Goal: Task Accomplishment & Management: Complete application form

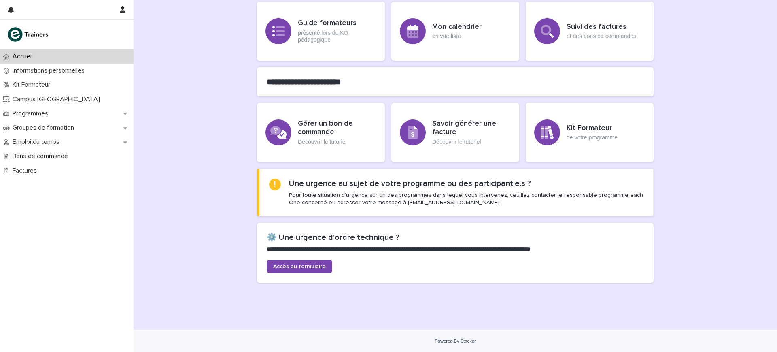
scroll to position [155, 0]
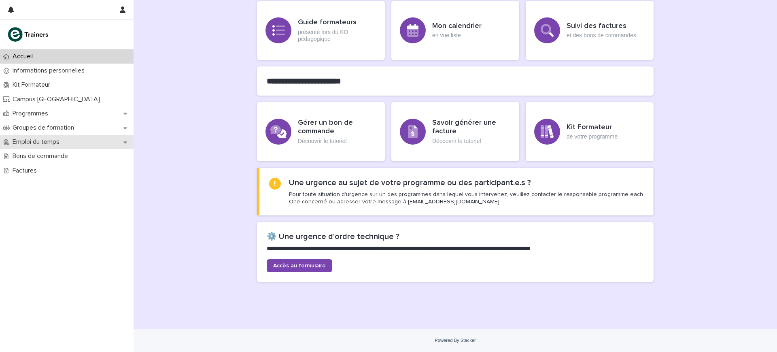
click at [34, 139] on p "Emploi du temps" at bounding box center [37, 142] width 57 height 8
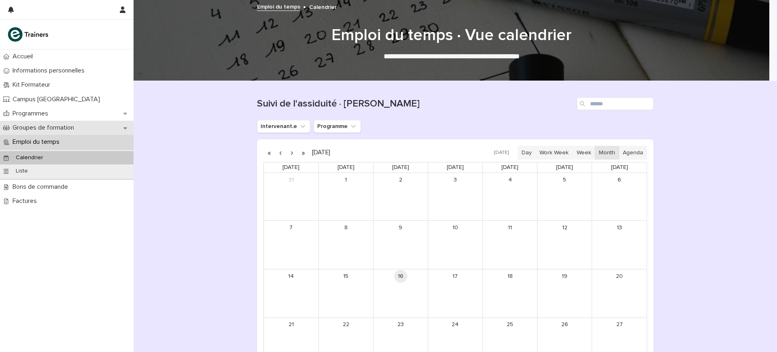
click at [51, 127] on p "Groupes de formation" at bounding box center [44, 128] width 71 height 8
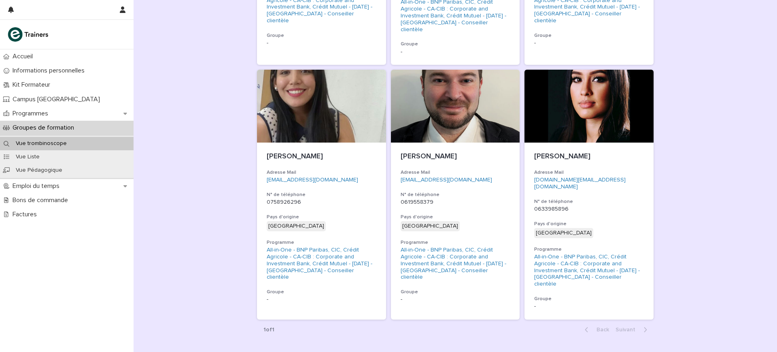
scroll to position [838, 0]
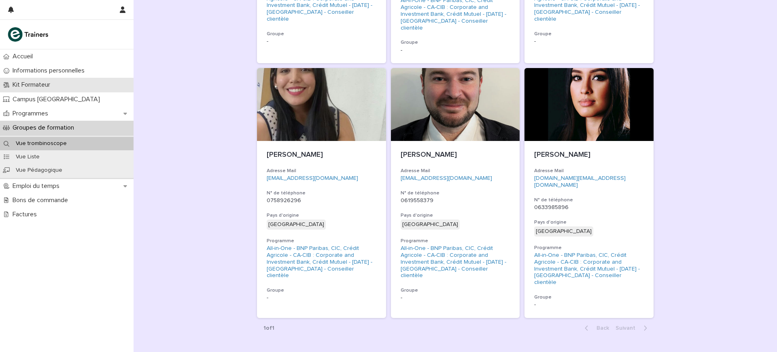
click at [32, 90] on div "Kit Formateur" at bounding box center [67, 85] width 134 height 14
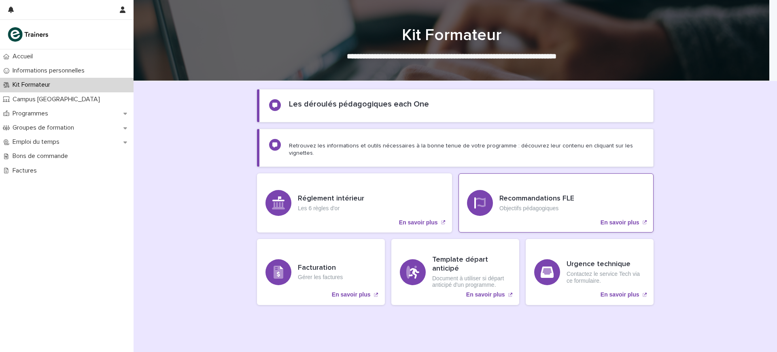
click at [541, 205] on p "Objectifs pédagogiques" at bounding box center [536, 208] width 75 height 7
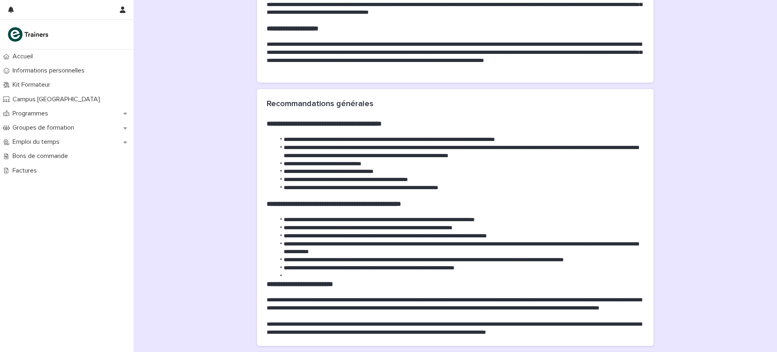
scroll to position [304, 0]
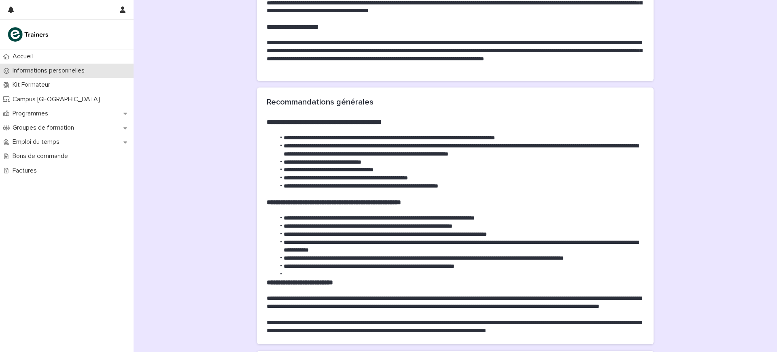
click at [12, 72] on p "Informations personnelles" at bounding box center [50, 71] width 82 height 8
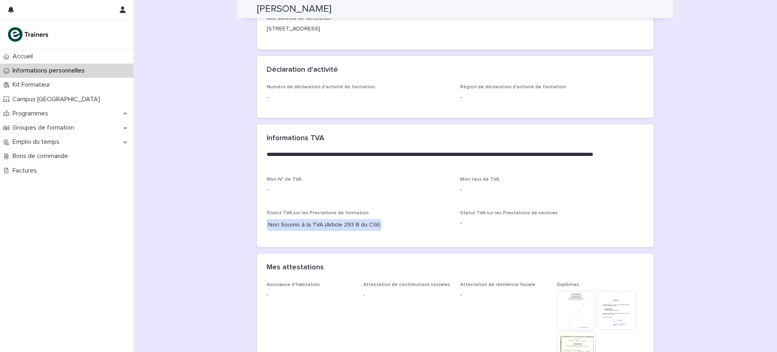
scroll to position [556, 0]
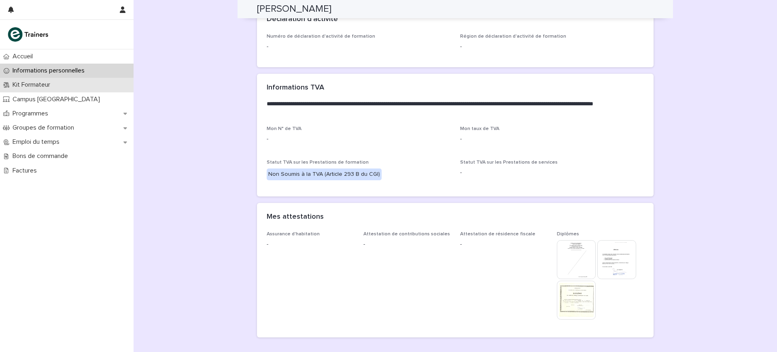
click at [47, 88] on p "Kit Formateur" at bounding box center [32, 85] width 47 height 8
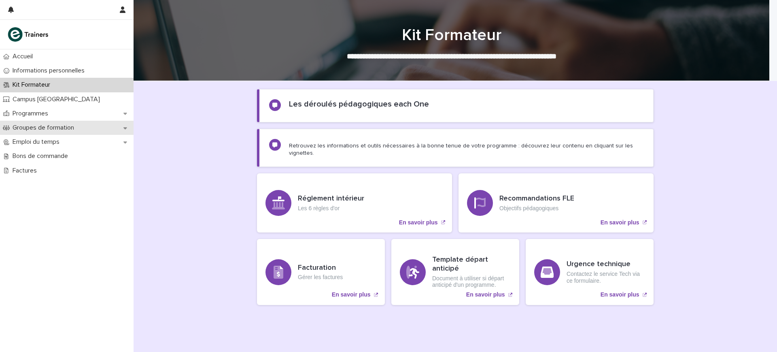
click at [43, 125] on p "Groupes de formation" at bounding box center [44, 128] width 71 height 8
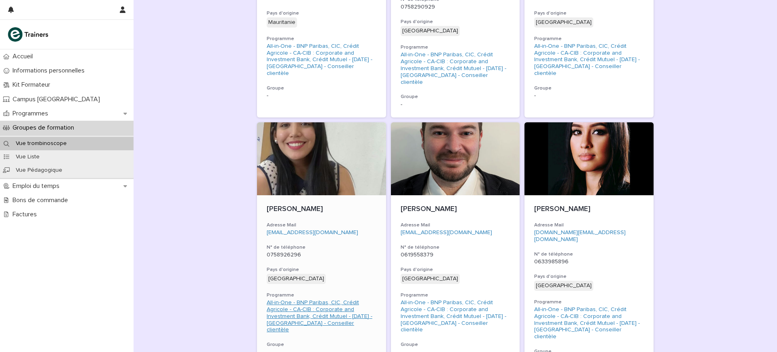
scroll to position [838, 0]
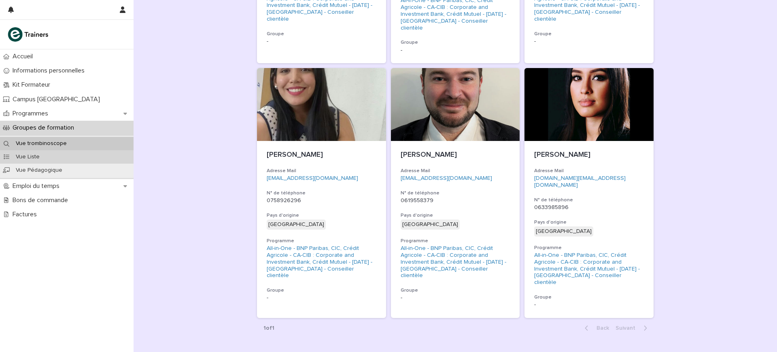
click at [76, 154] on div "Vue Liste" at bounding box center [67, 156] width 134 height 13
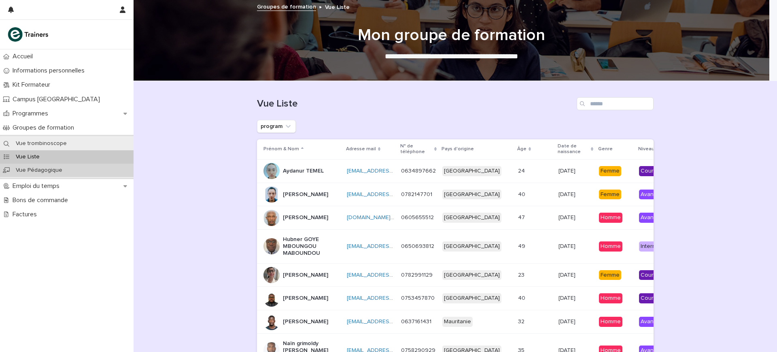
click at [88, 170] on div "Vue Pédagogique" at bounding box center [67, 169] width 134 height 13
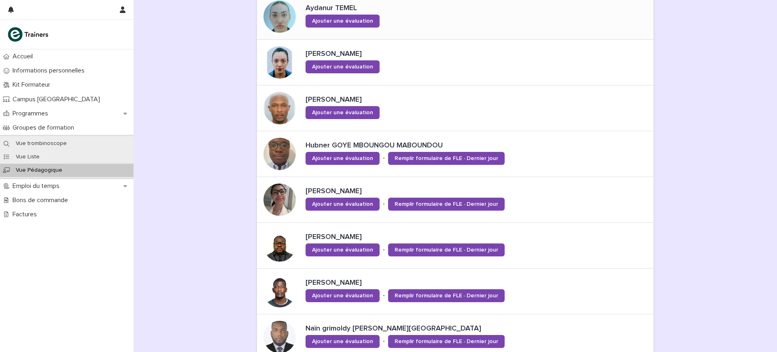
scroll to position [152, 0]
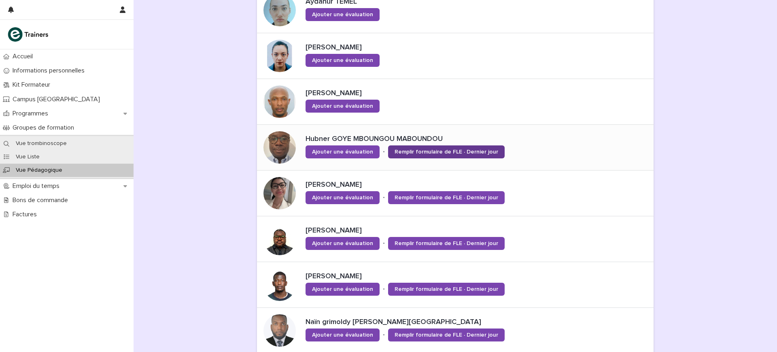
click at [401, 151] on span "Remplir formulaire de FLE · Dernier jour" at bounding box center [447, 152] width 104 height 6
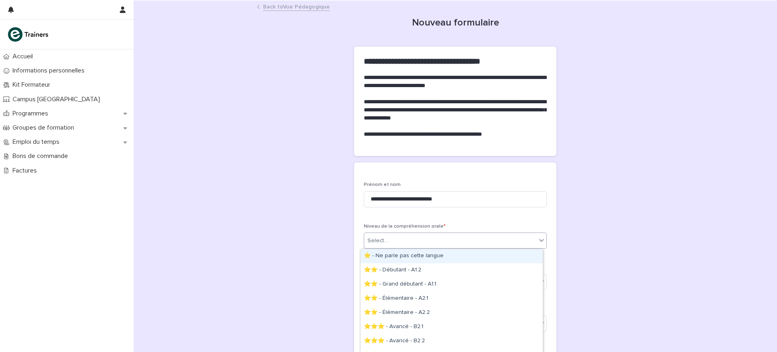
click at [431, 241] on div "Select..." at bounding box center [450, 240] width 172 height 13
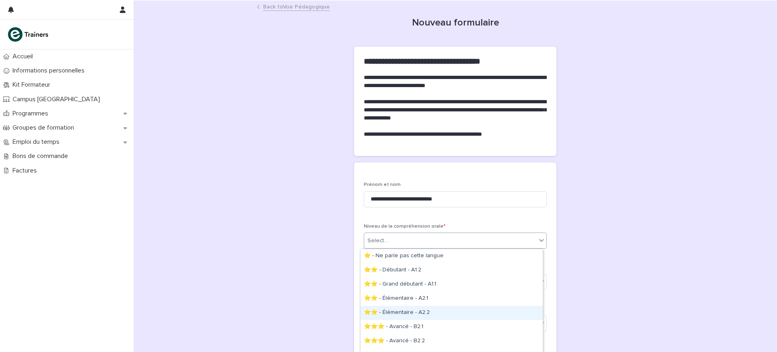
scroll to position [67, 0]
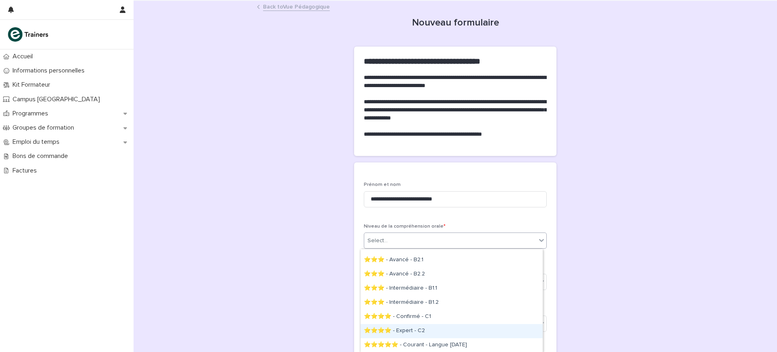
click at [456, 328] on div "⭐⭐⭐⭐ - Expert - C2" at bounding box center [452, 331] width 182 height 14
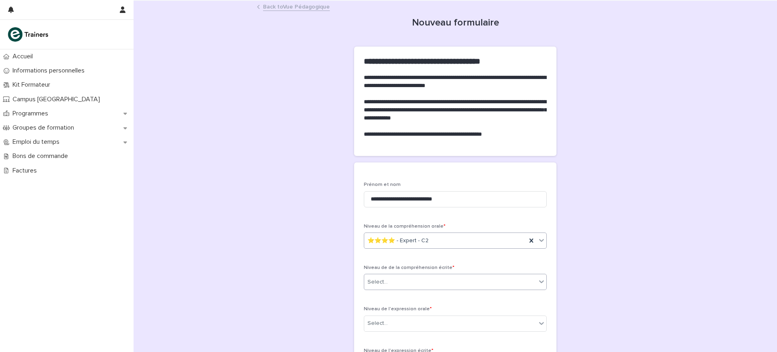
click at [444, 285] on div "Select..." at bounding box center [450, 281] width 172 height 13
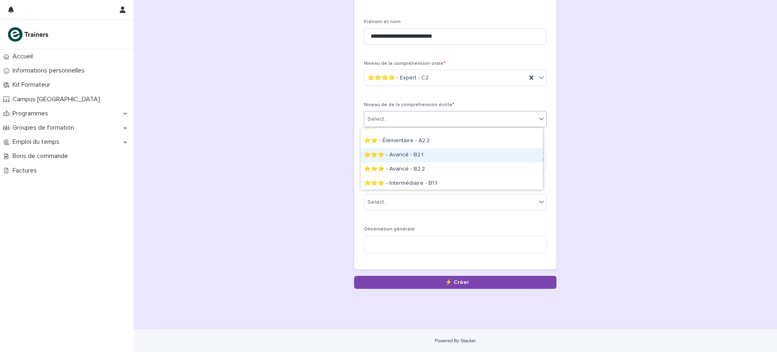
scroll to position [101, 0]
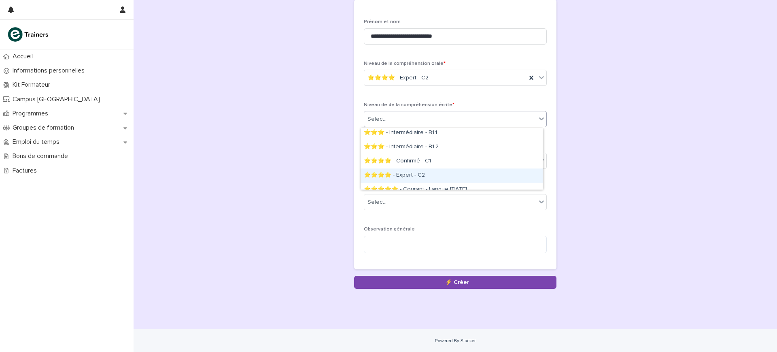
click at [437, 171] on div "⭐⭐⭐⭐ - Expert - C2" at bounding box center [452, 175] width 182 height 14
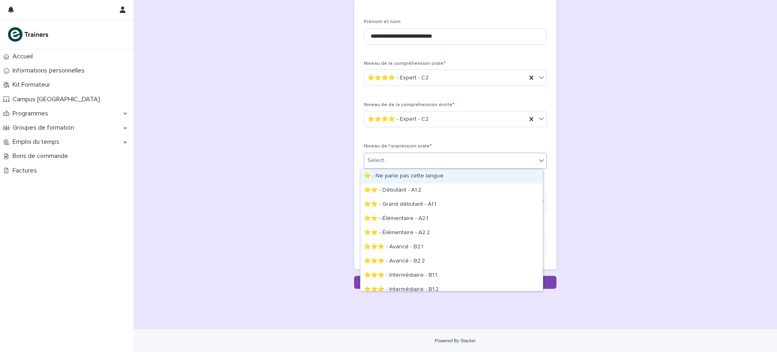
click at [438, 167] on div "Select..." at bounding box center [450, 160] width 172 height 13
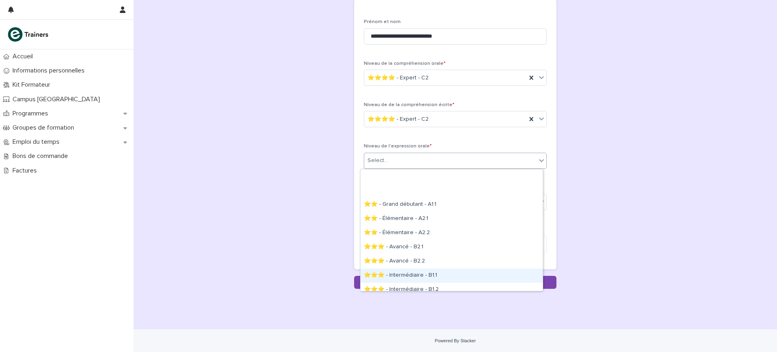
scroll to position [49, 0]
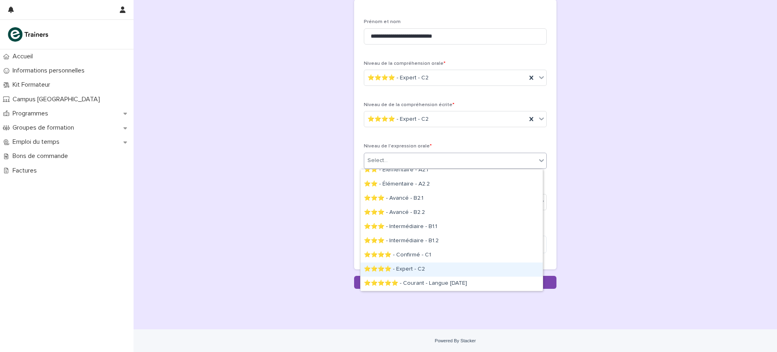
click at [425, 267] on div "⭐⭐⭐⭐ - Expert - C2" at bounding box center [452, 269] width 182 height 14
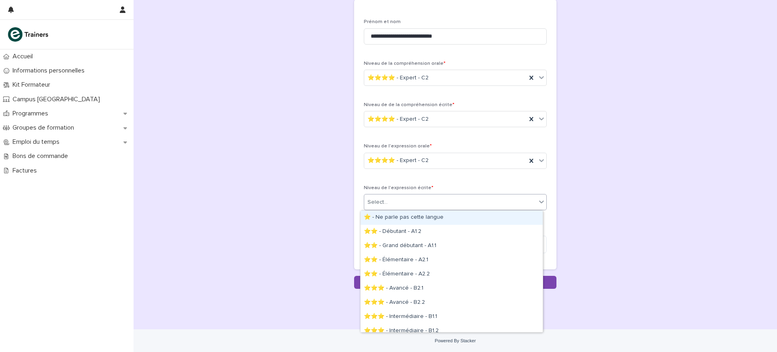
click at [437, 195] on div "Select..." at bounding box center [450, 201] width 172 height 13
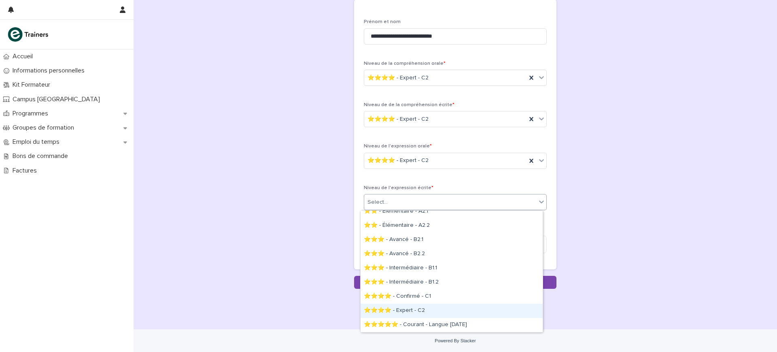
click at [431, 306] on div "⭐⭐⭐⭐ - Expert - C2" at bounding box center [452, 311] width 182 height 14
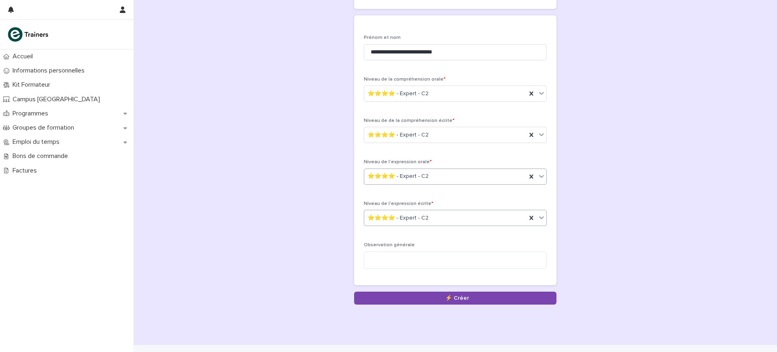
scroll to position [163, 0]
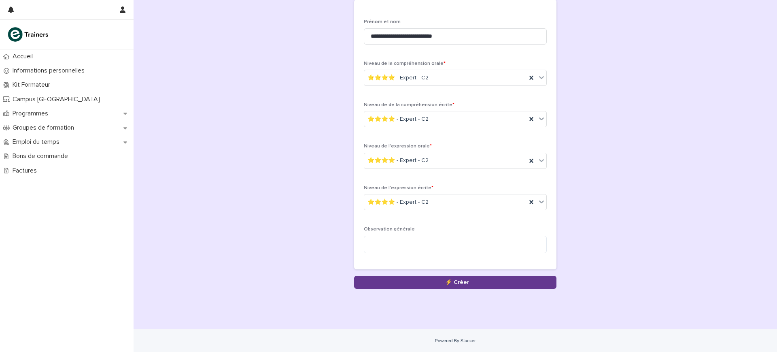
click at [456, 284] on button "Save" at bounding box center [455, 282] width 202 height 13
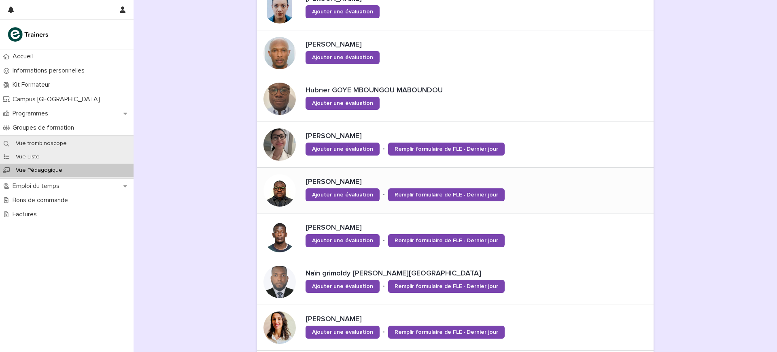
scroll to position [202, 0]
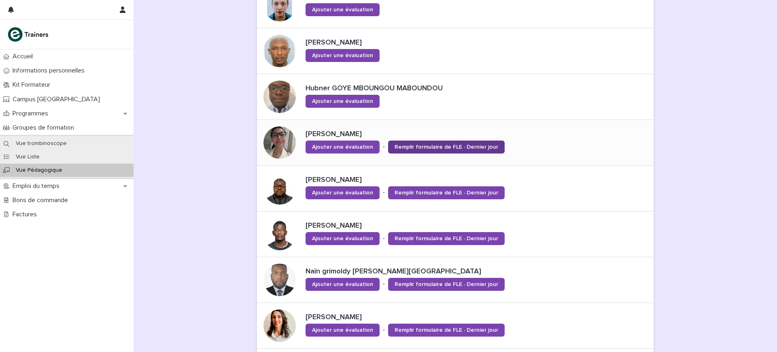
click at [426, 150] on link "Remplir formulaire de FLE · Dernier jour" at bounding box center [446, 146] width 117 height 13
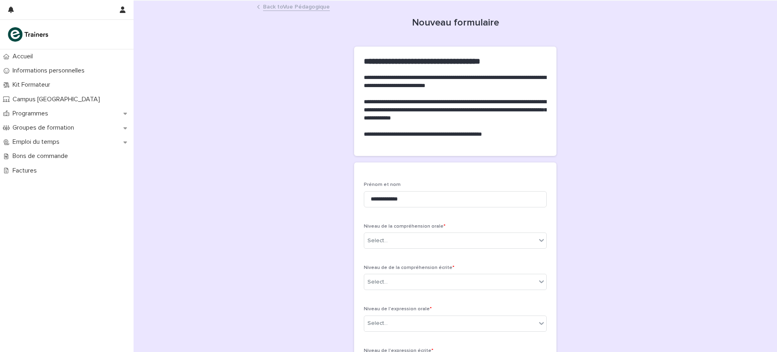
scroll to position [51, 0]
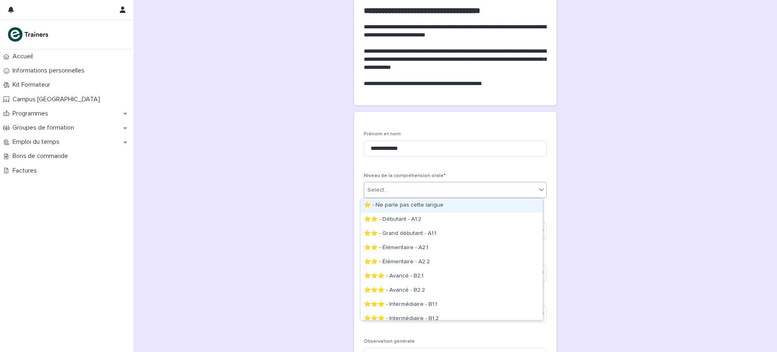
click at [416, 190] on div "Select..." at bounding box center [450, 189] width 172 height 13
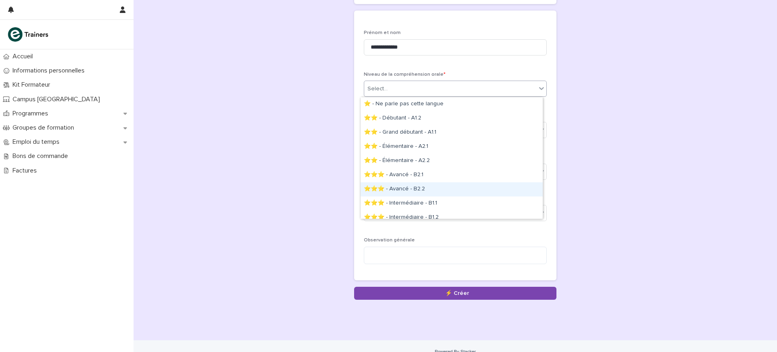
scroll to position [49, 0]
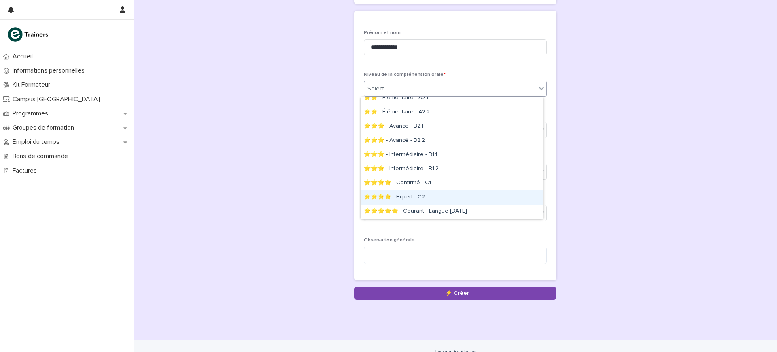
click at [437, 190] on div "⭐⭐⭐⭐ - Expert - C2" at bounding box center [452, 197] width 182 height 14
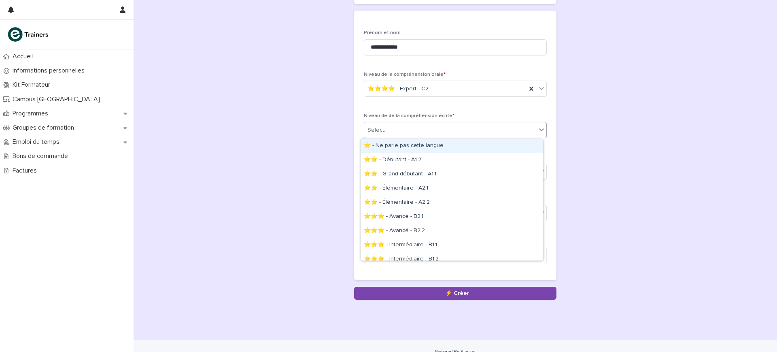
click at [441, 130] on div "Select..." at bounding box center [450, 129] width 172 height 13
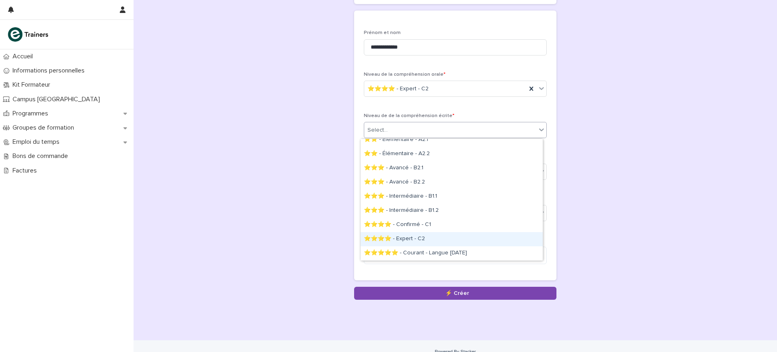
drag, startPoint x: 428, startPoint y: 229, endPoint x: 432, endPoint y: 234, distance: 7.0
click at [432, 234] on div "⭐⭐⭐⭐ - Expert - C2" at bounding box center [452, 239] width 182 height 14
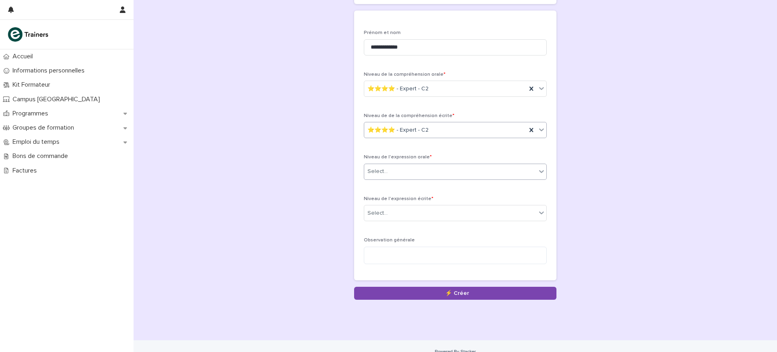
click at [426, 175] on div "Select..." at bounding box center [450, 171] width 172 height 13
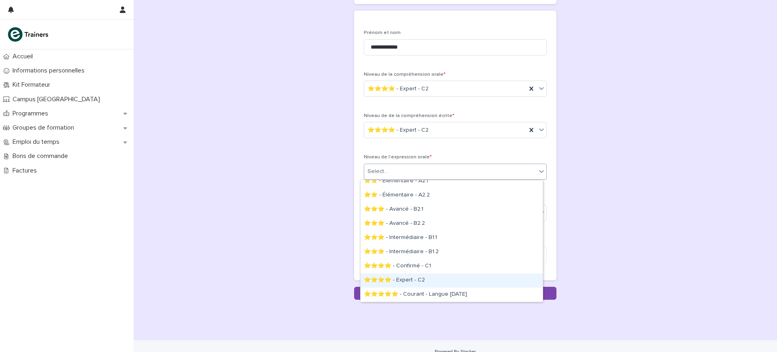
click at [422, 277] on div "⭐⭐⭐⭐ - Expert - C2" at bounding box center [452, 280] width 182 height 14
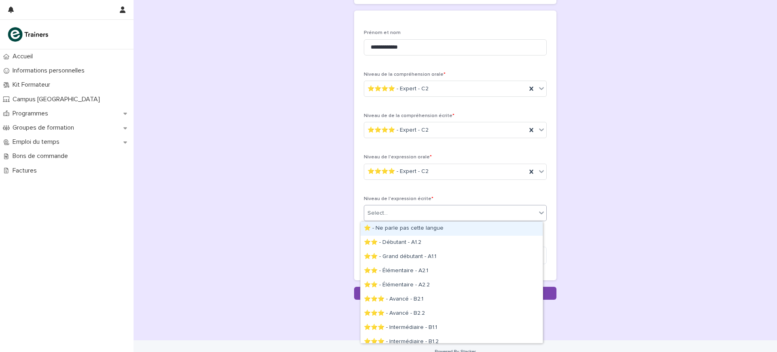
click at [418, 205] on div "Select..." at bounding box center [455, 213] width 183 height 16
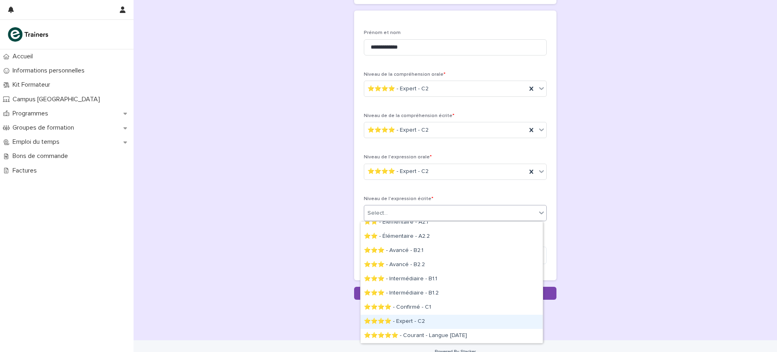
click at [432, 318] on div "⭐⭐⭐⭐ - Expert - C2" at bounding box center [452, 321] width 182 height 14
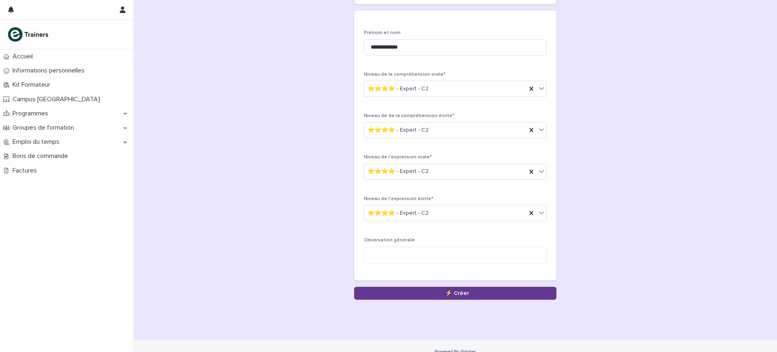
click at [427, 295] on button "Save" at bounding box center [455, 293] width 202 height 13
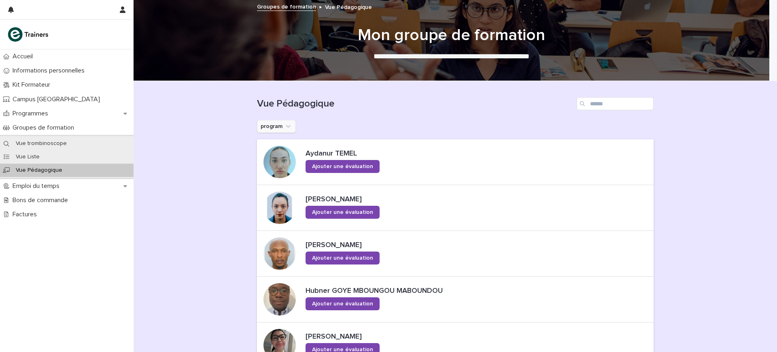
click at [269, 123] on button "program" at bounding box center [276, 126] width 39 height 13
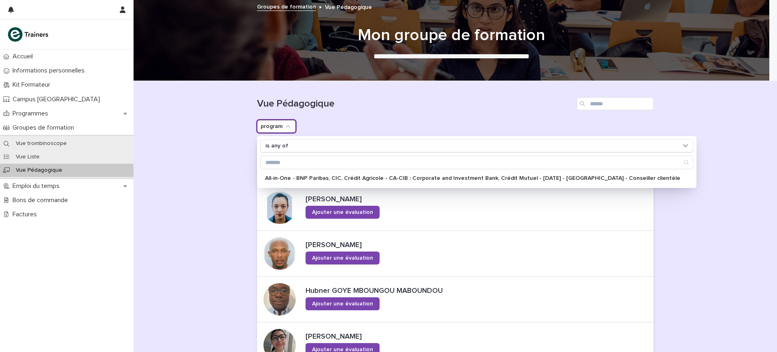
click at [388, 91] on div "Vue Pédagogique" at bounding box center [455, 100] width 397 height 39
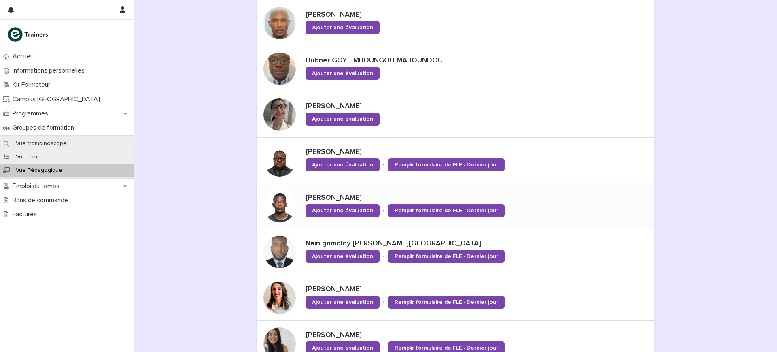
scroll to position [253, 0]
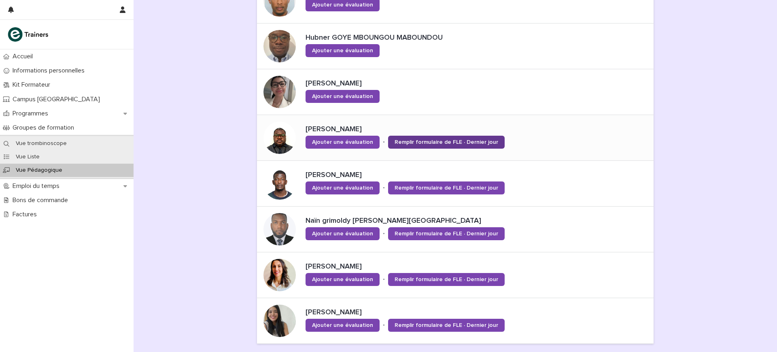
click at [439, 138] on link "Remplir formulaire de FLE · Dernier jour" at bounding box center [446, 142] width 117 height 13
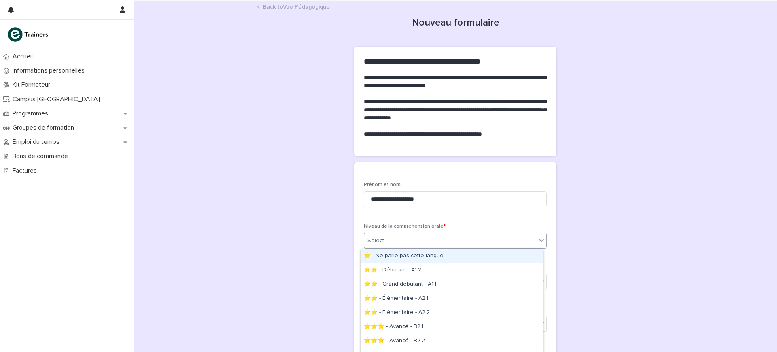
click at [454, 238] on div "Select..." at bounding box center [450, 240] width 172 height 13
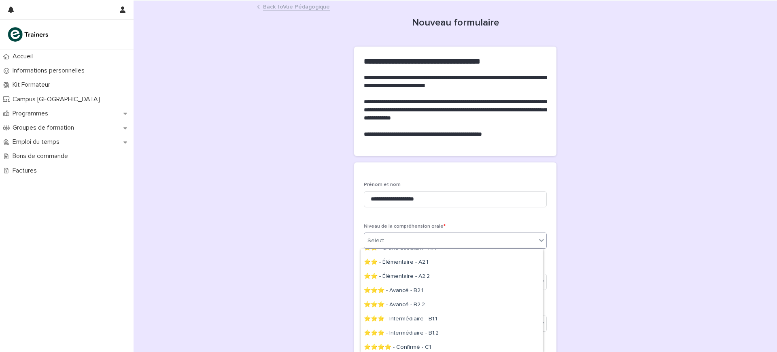
scroll to position [51, 0]
click at [445, 345] on div "⭐⭐⭐⭐ - Expert - C2" at bounding box center [452, 347] width 182 height 14
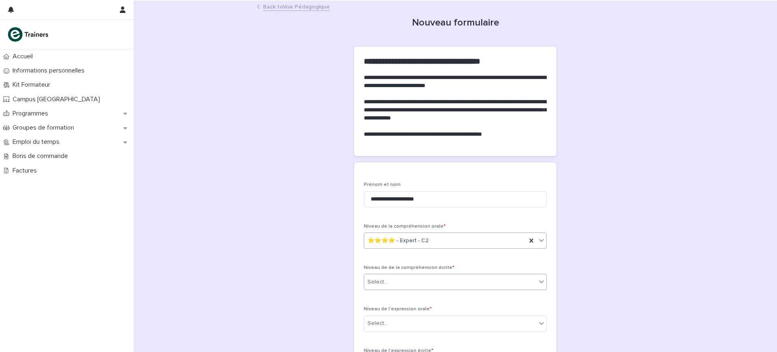
click at [444, 282] on div "Select..." at bounding box center [450, 281] width 172 height 13
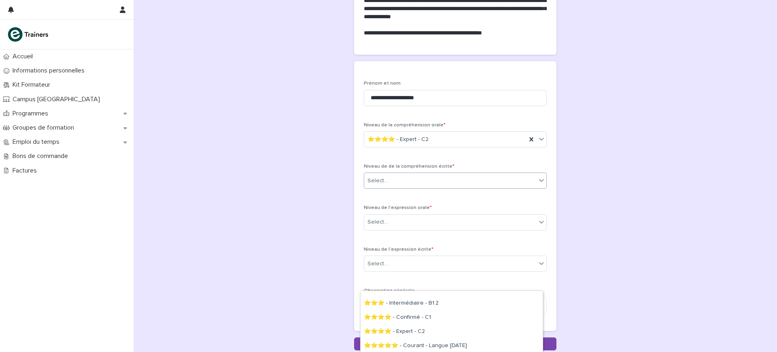
scroll to position [108, 0]
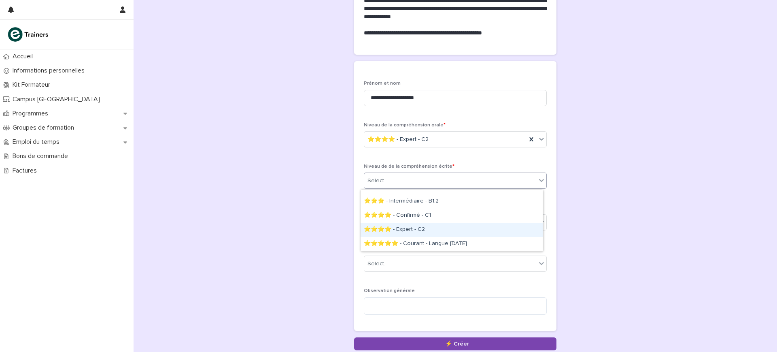
click at [436, 233] on div "⭐⭐⭐⭐ - Expert - C2" at bounding box center [452, 230] width 182 height 14
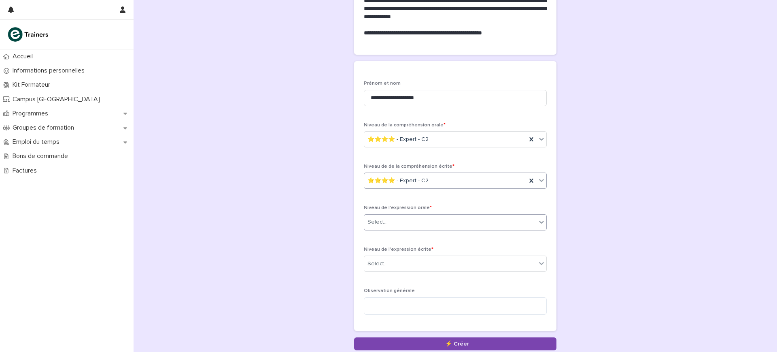
click at [429, 219] on div "Select..." at bounding box center [450, 221] width 172 height 13
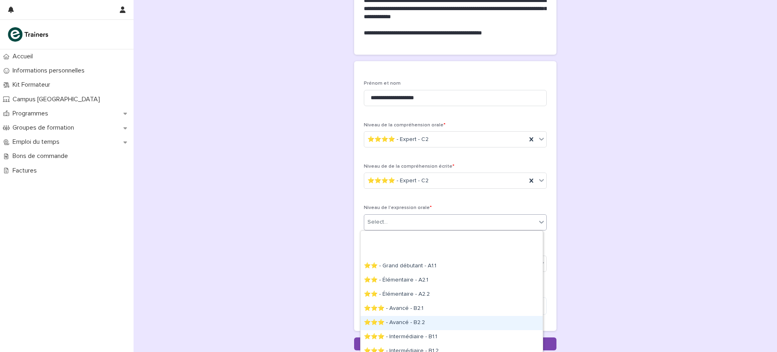
scroll to position [49, 0]
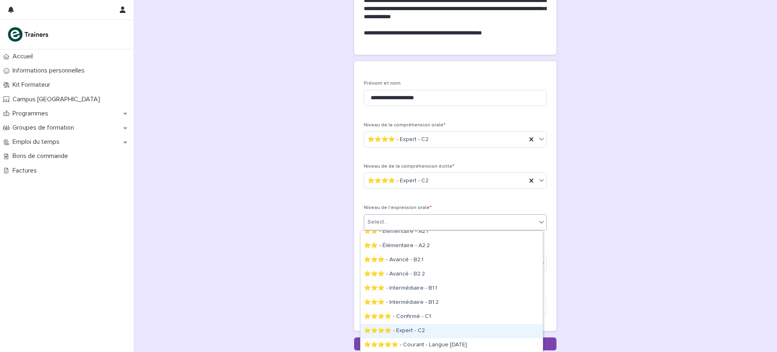
click at [425, 327] on div "⭐⭐⭐⭐ - Expert - C2" at bounding box center [452, 331] width 182 height 14
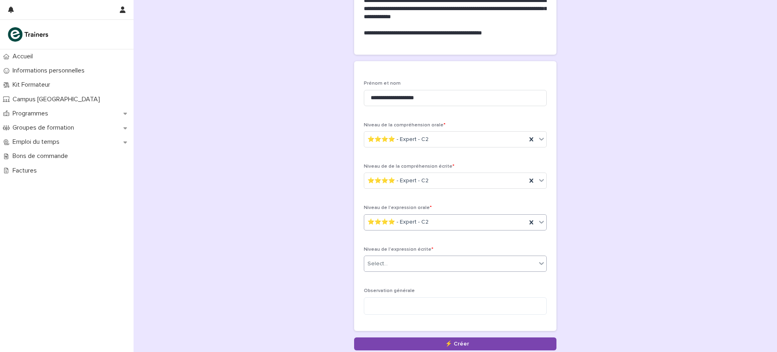
click at [439, 261] on div "Select..." at bounding box center [450, 263] width 172 height 13
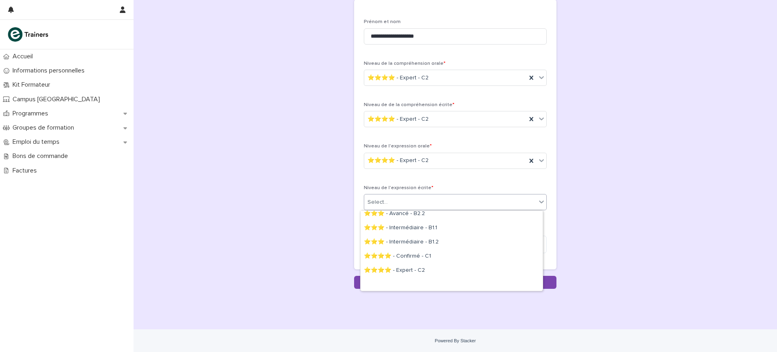
scroll to position [90, 0]
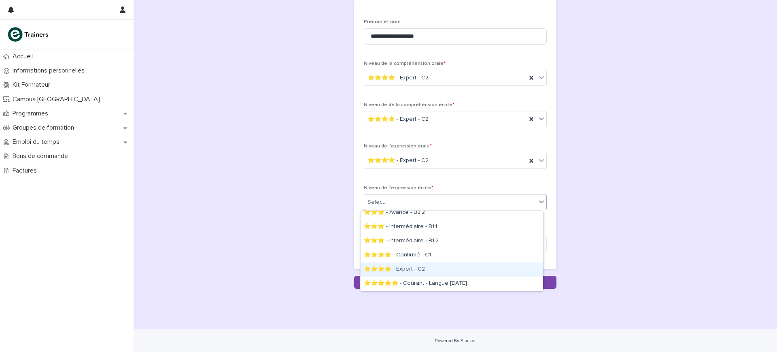
click at [420, 266] on div "⭐⭐⭐⭐ - Expert - C2" at bounding box center [452, 269] width 182 height 14
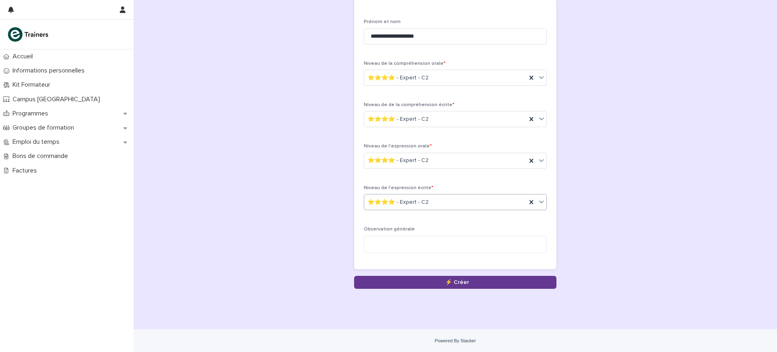
click at [429, 278] on button "Save" at bounding box center [455, 282] width 202 height 13
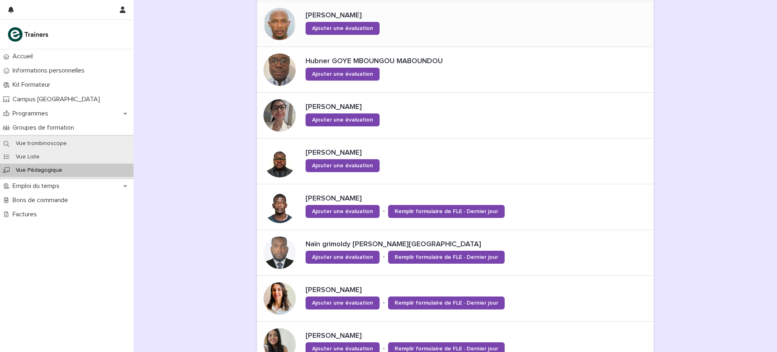
scroll to position [253, 0]
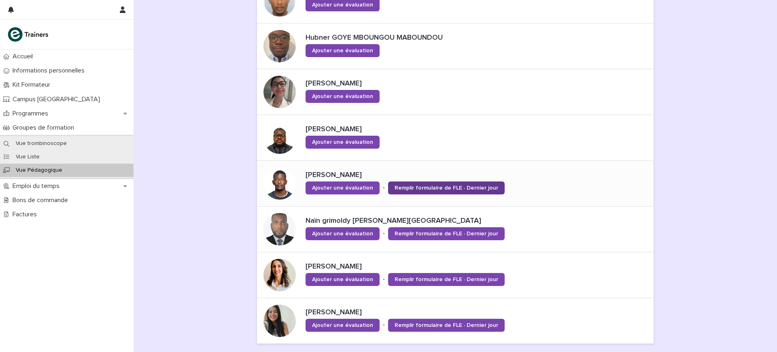
click at [441, 186] on span "Remplir formulaire de FLE · Dernier jour" at bounding box center [447, 188] width 104 height 6
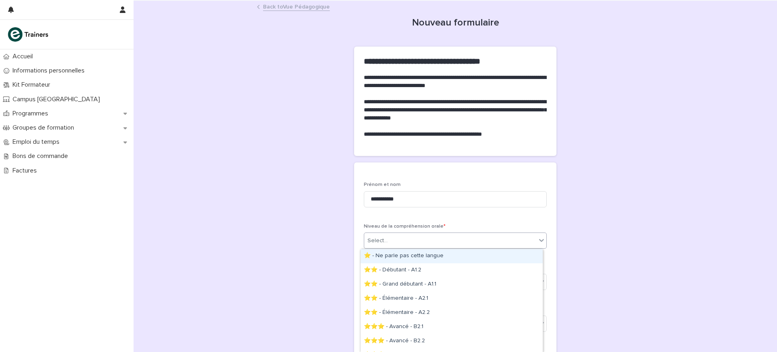
click at [471, 242] on div "Select..." at bounding box center [450, 240] width 172 height 13
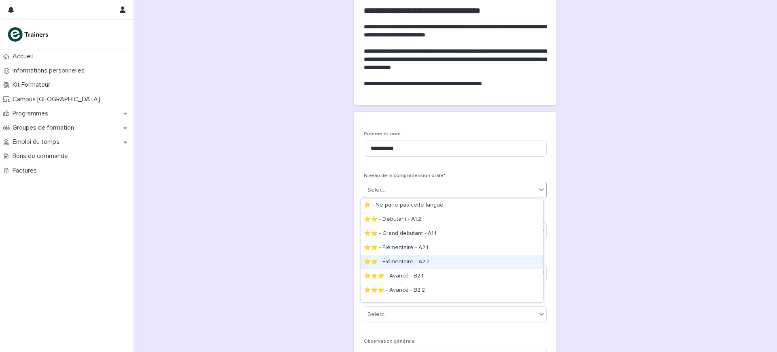
scroll to position [67, 0]
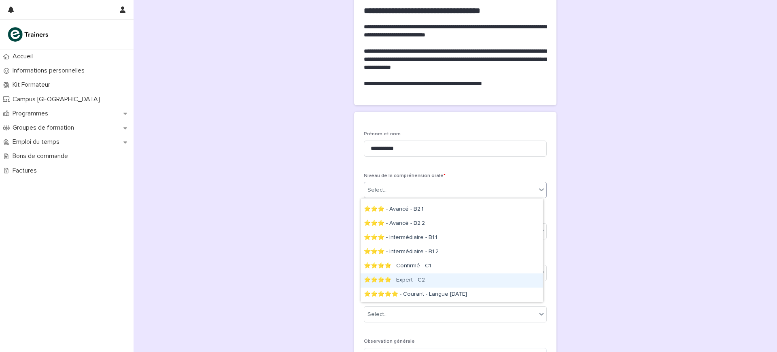
click at [440, 281] on div "⭐⭐⭐⭐ - Expert - C2" at bounding box center [452, 280] width 182 height 14
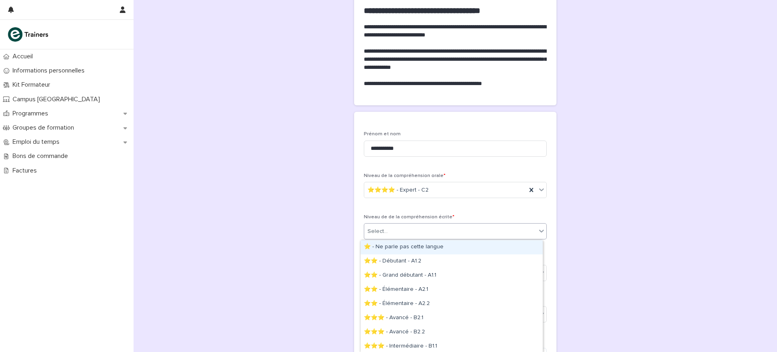
click at [463, 234] on div "Select..." at bounding box center [450, 231] width 172 height 13
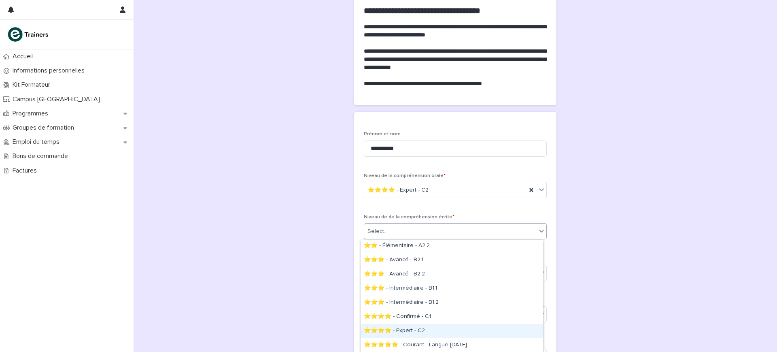
click at [447, 325] on div "⭐⭐⭐⭐ - Expert - C2" at bounding box center [452, 331] width 182 height 14
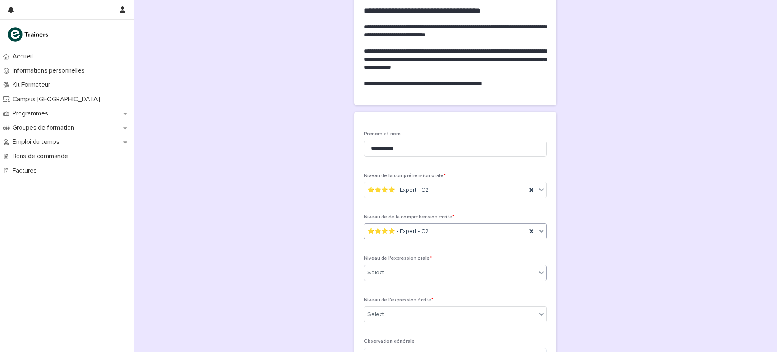
click at [450, 277] on div "Select..." at bounding box center [450, 272] width 172 height 13
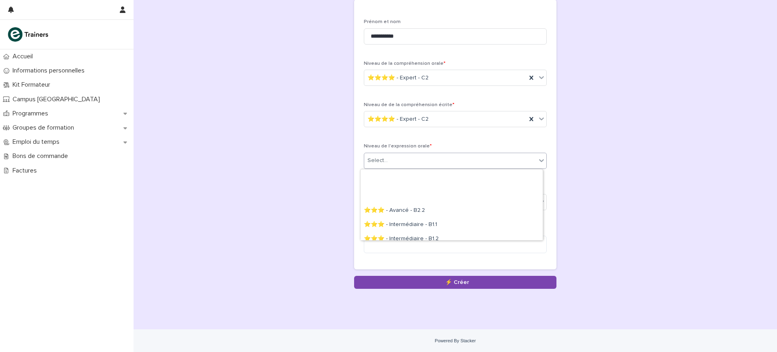
scroll to position [99, 0]
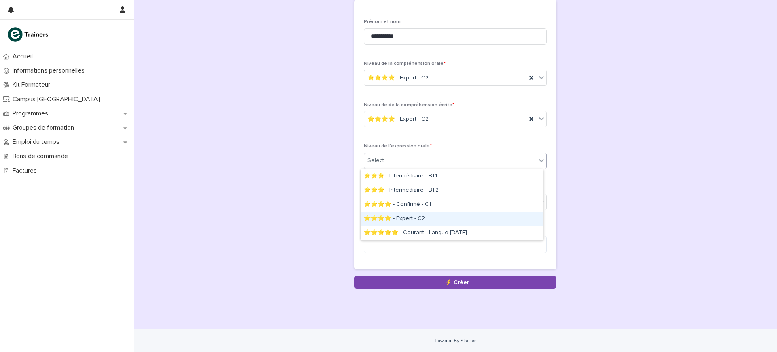
click at [451, 216] on div "⭐⭐⭐⭐ - Expert - C2" at bounding box center [452, 219] width 182 height 14
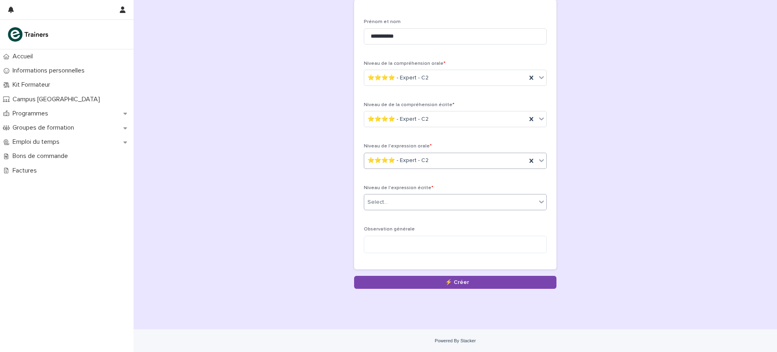
click at [444, 202] on div "Select..." at bounding box center [450, 201] width 172 height 13
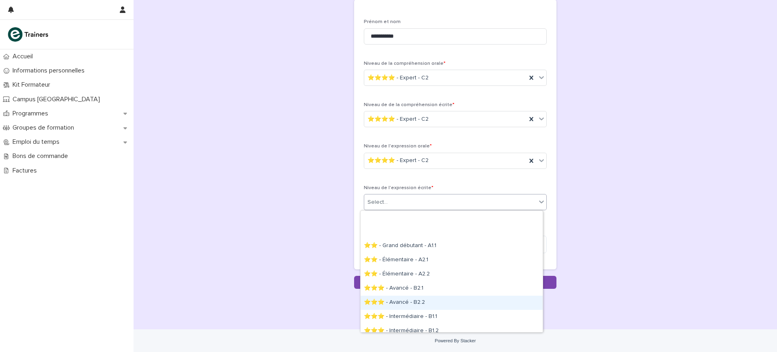
scroll to position [49, 0]
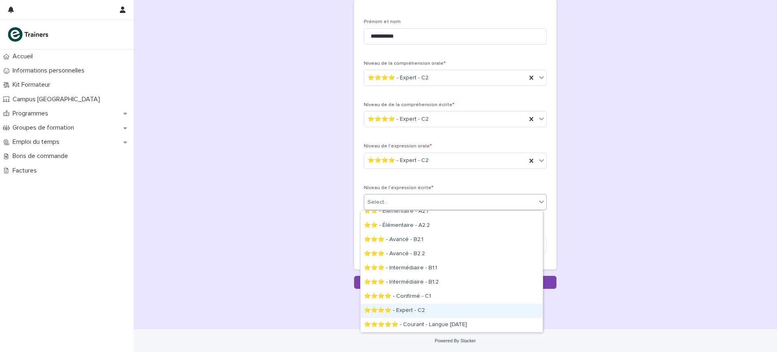
click at [452, 304] on div "⭐⭐⭐⭐ - Expert - C2" at bounding box center [452, 311] width 182 height 14
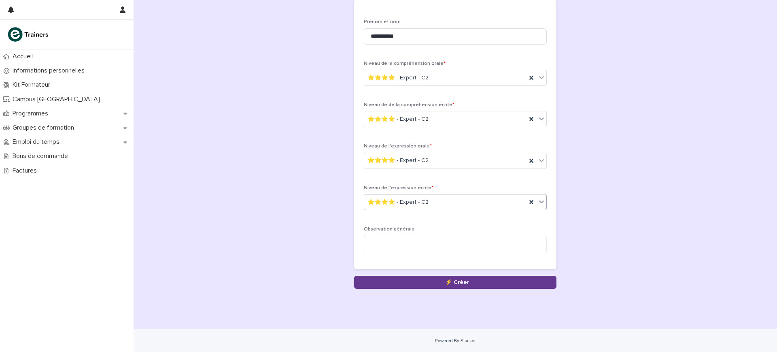
click at [452, 284] on button "Save" at bounding box center [455, 282] width 202 height 13
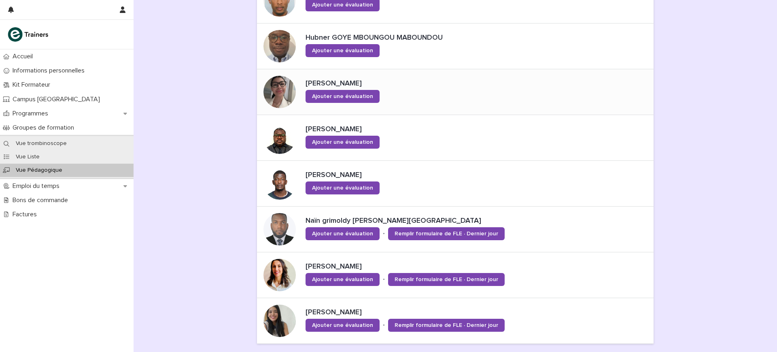
scroll to position [304, 0]
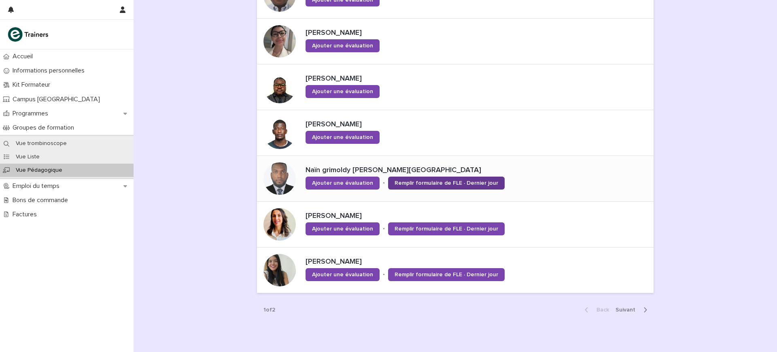
click at [478, 178] on link "Remplir formulaire de FLE · Dernier jour" at bounding box center [446, 182] width 117 height 13
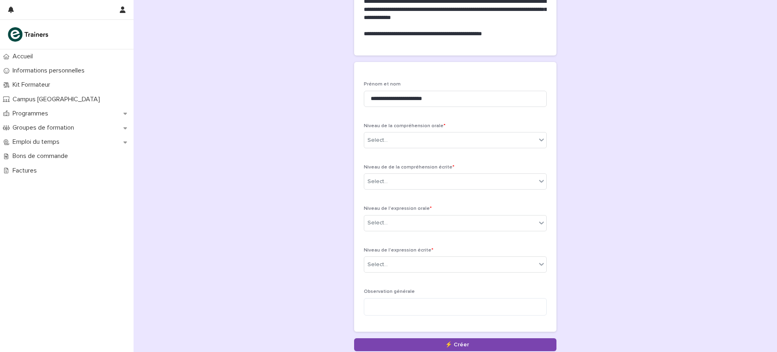
scroll to position [101, 0]
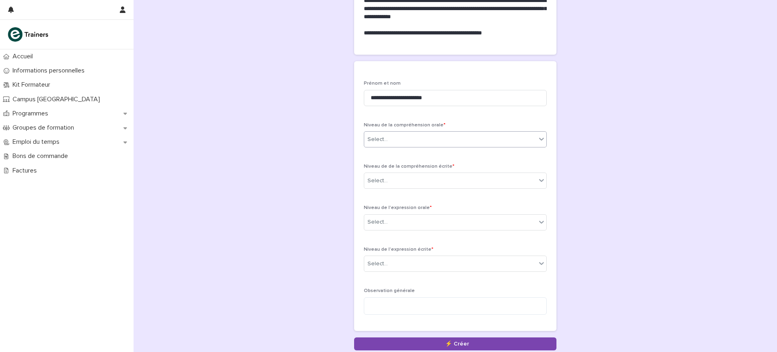
click at [497, 138] on div "Select..." at bounding box center [450, 139] width 172 height 13
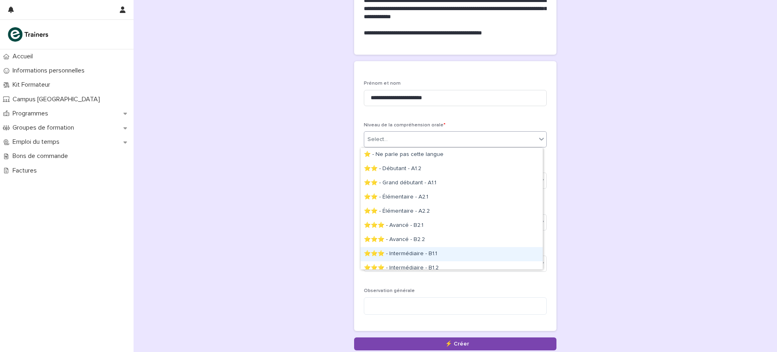
scroll to position [49, 0]
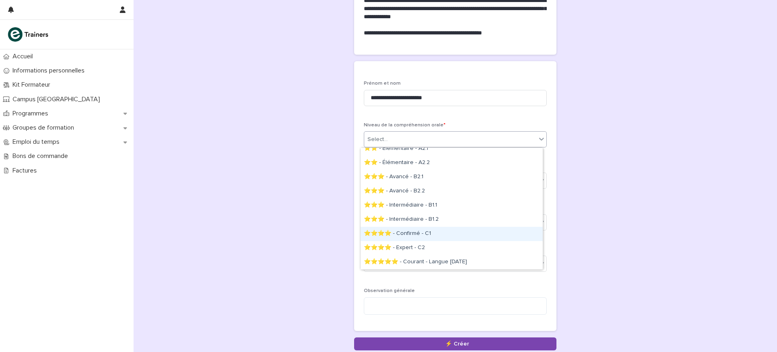
drag, startPoint x: 473, startPoint y: 242, endPoint x: 473, endPoint y: 233, distance: 9.3
click at [473, 233] on div "⭐⭐⭐⭐ - Confirmé - C1" at bounding box center [452, 234] width 182 height 14
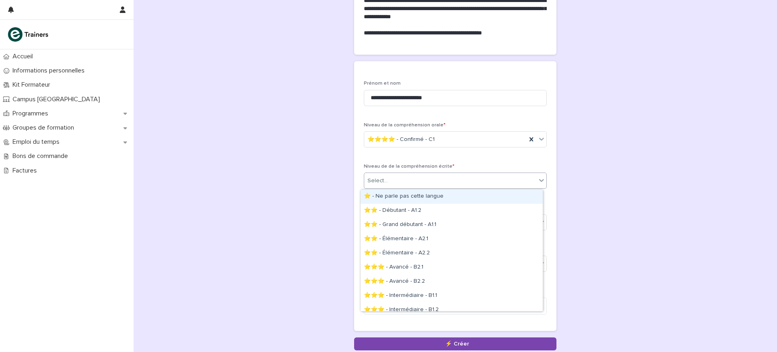
click at [479, 183] on div "Select..." at bounding box center [450, 180] width 172 height 13
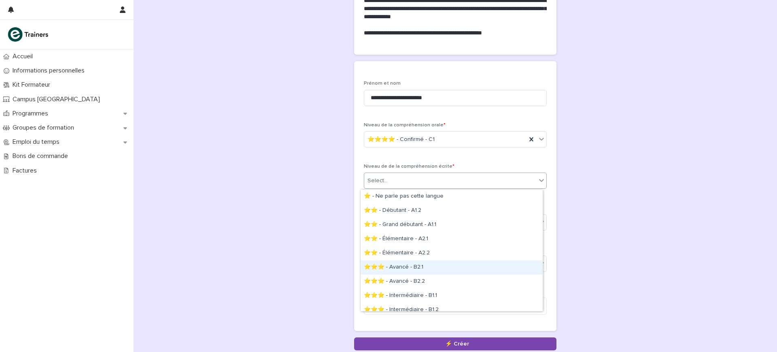
click at [444, 268] on div "⭐⭐⭐ - Avancé - B2.1" at bounding box center [452, 267] width 182 height 14
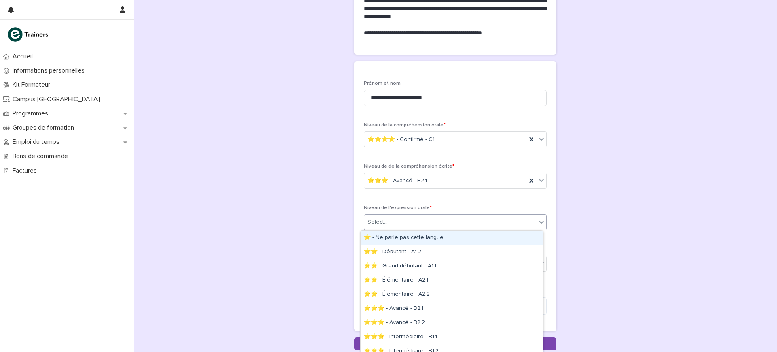
click at [461, 220] on div "Select..." at bounding box center [450, 221] width 172 height 13
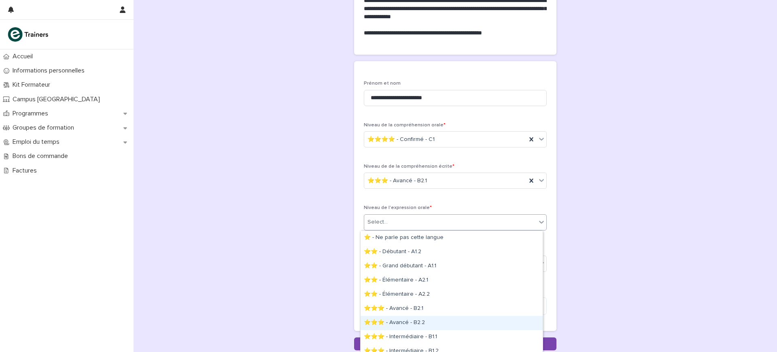
drag, startPoint x: 457, startPoint y: 311, endPoint x: 455, endPoint y: 316, distance: 5.1
click at [455, 316] on div "⭐⭐⭐ - Avancé - B2.2" at bounding box center [452, 323] width 182 height 14
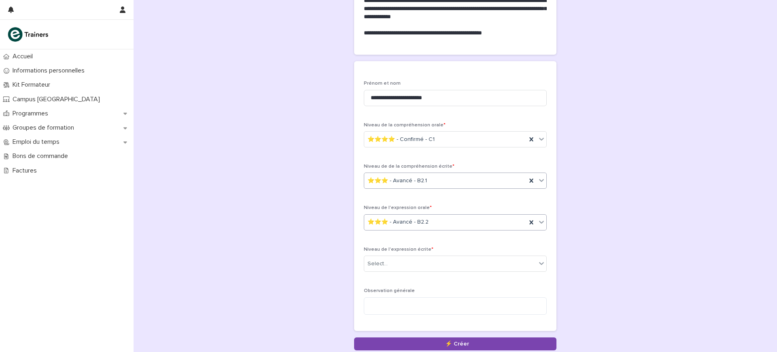
click at [458, 182] on div "⭐⭐⭐ - Avancé - B2.1" at bounding box center [445, 180] width 162 height 13
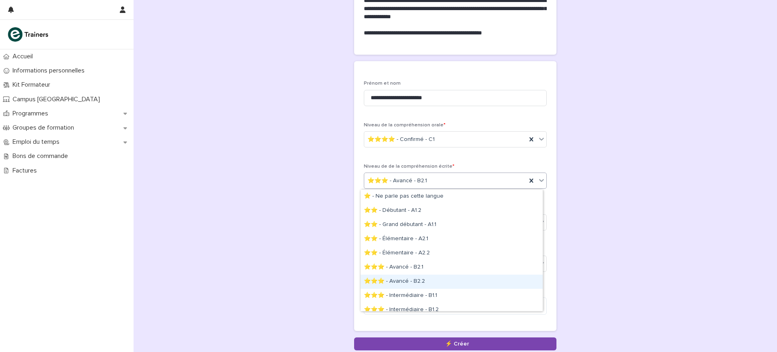
click at [449, 280] on div "⭐⭐⭐ - Avancé - B2.2" at bounding box center [452, 281] width 182 height 14
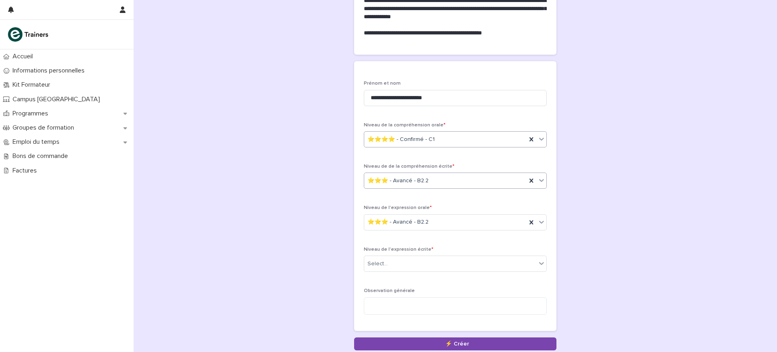
click at [473, 140] on div "⭐⭐⭐⭐ - Confirmé - C1" at bounding box center [445, 139] width 162 height 13
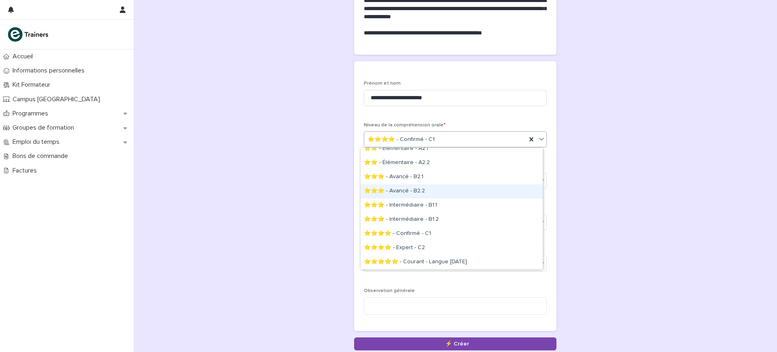
drag, startPoint x: 453, startPoint y: 201, endPoint x: 456, endPoint y: 192, distance: 9.7
click at [456, 192] on div "⭐⭐⭐ - Avancé - B2.2" at bounding box center [452, 191] width 182 height 14
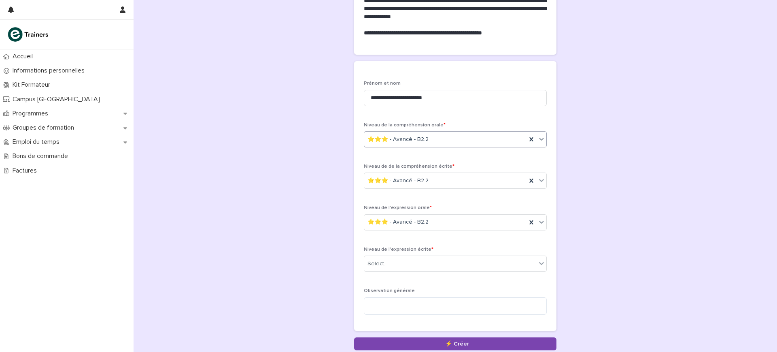
click at [456, 139] on div "⭐⭐⭐ - Avancé - B2.2" at bounding box center [445, 139] width 162 height 13
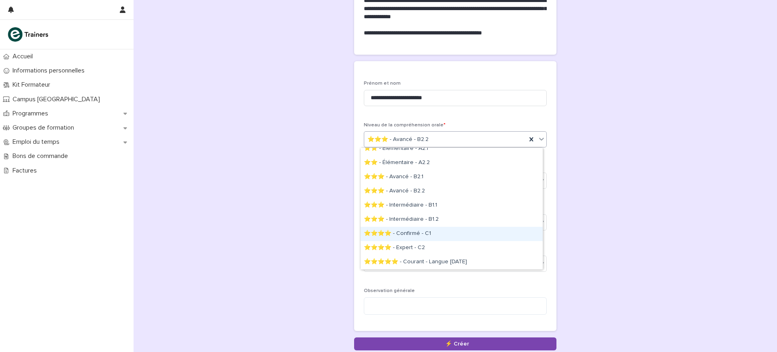
click at [435, 236] on div "⭐⭐⭐⭐ - Confirmé - C1" at bounding box center [452, 234] width 182 height 14
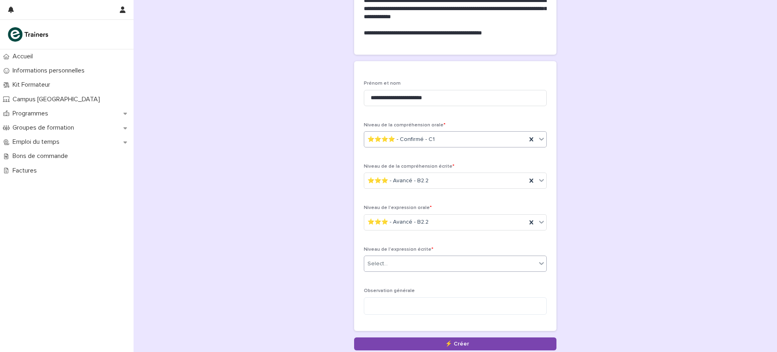
click at [435, 267] on div "Select..." at bounding box center [450, 263] width 172 height 13
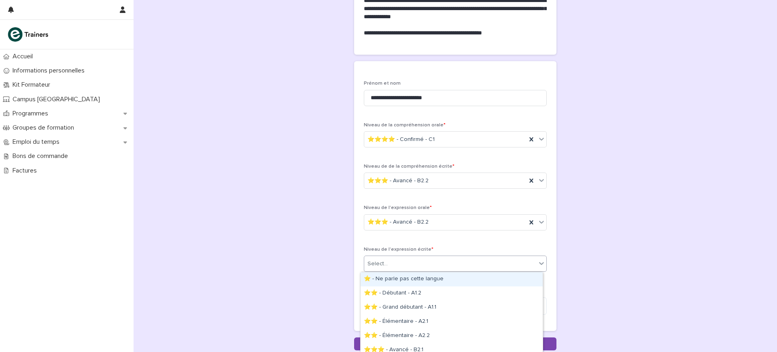
scroll to position [51, 0]
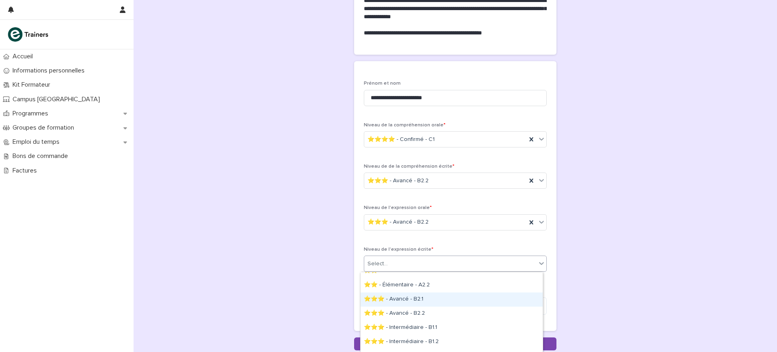
click at [379, 305] on div "⭐⭐⭐ - Avancé - B2.1" at bounding box center [452, 299] width 182 height 14
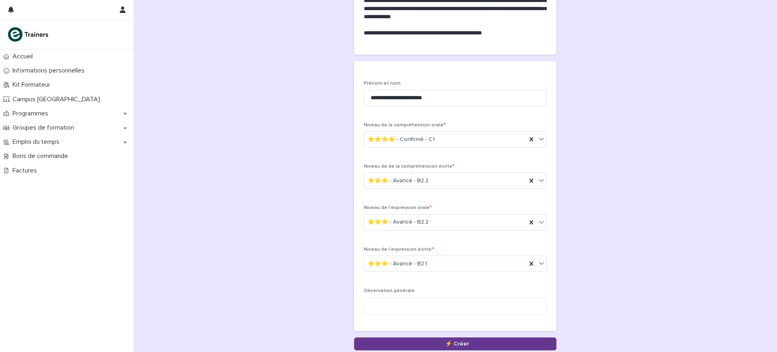
click at [423, 346] on button "Save" at bounding box center [455, 343] width 202 height 13
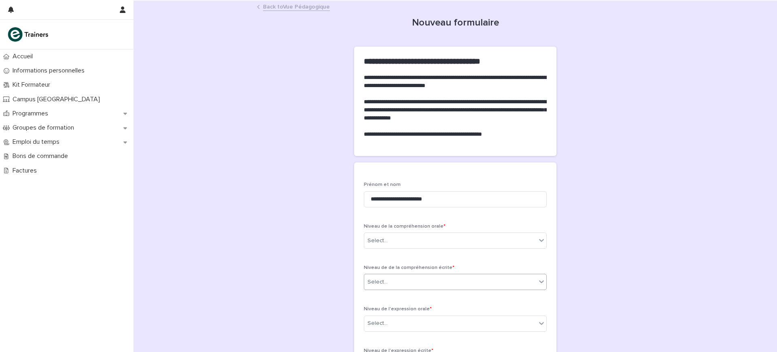
scroll to position [51, 0]
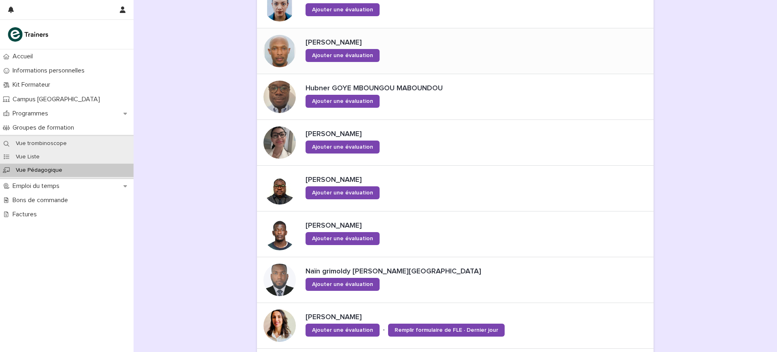
scroll to position [335, 0]
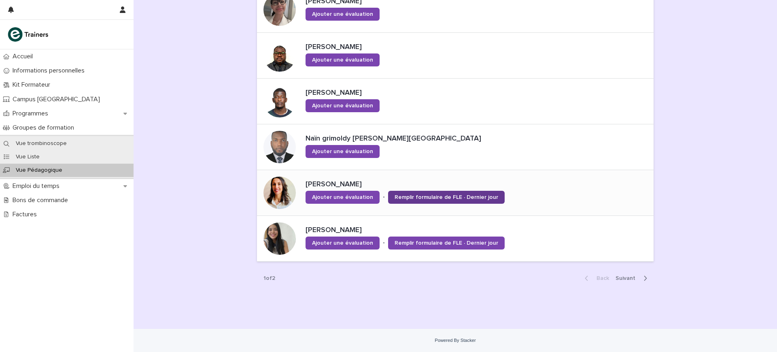
click at [472, 200] on link "Remplir formulaire de FLE · Dernier jour" at bounding box center [446, 197] width 117 height 13
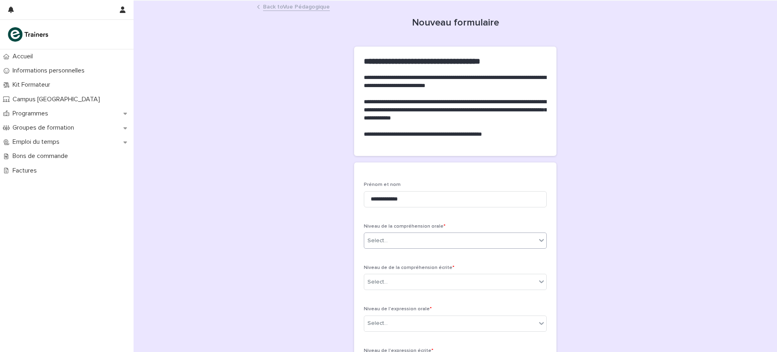
click at [465, 241] on div "Select..." at bounding box center [450, 240] width 172 height 13
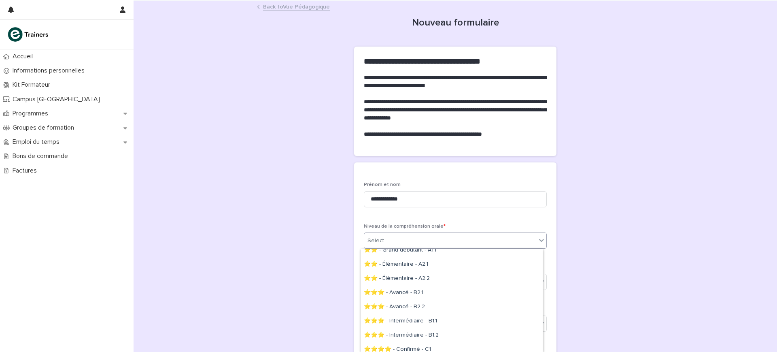
scroll to position [67, 0]
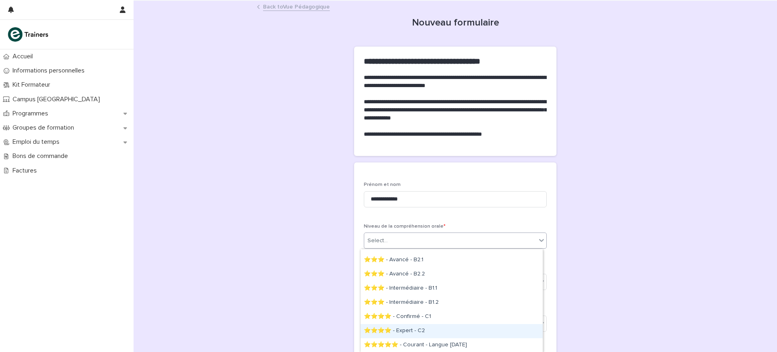
click at [439, 327] on div "⭐⭐⭐⭐ - Expert - C2" at bounding box center [452, 331] width 182 height 14
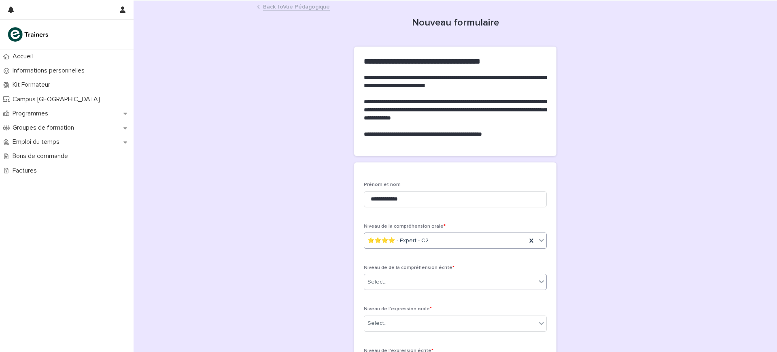
scroll to position [51, 0]
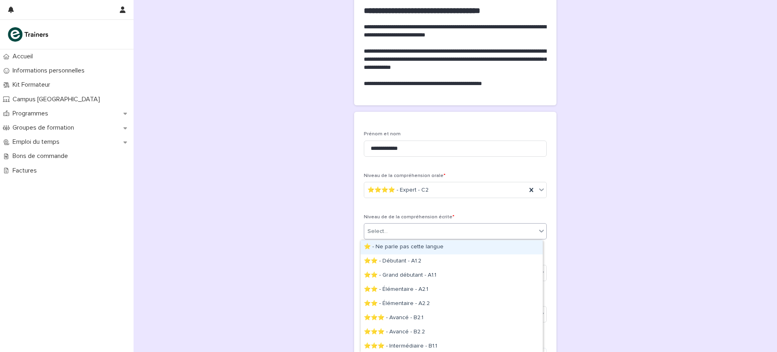
click at [461, 231] on div "Select..." at bounding box center [450, 231] width 172 height 13
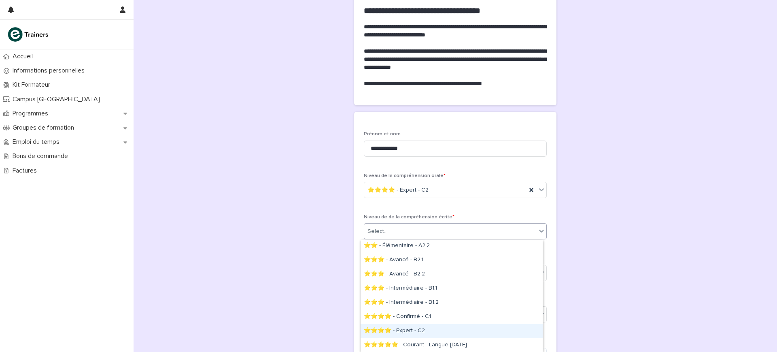
click at [443, 327] on div "⭐⭐⭐⭐ - Expert - C2" at bounding box center [452, 331] width 182 height 14
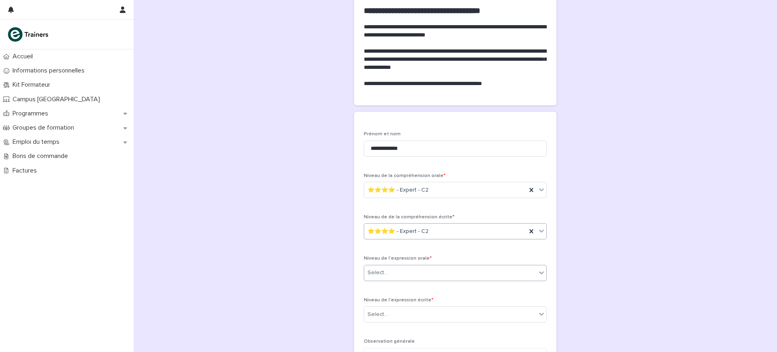
click at [458, 277] on div "Select..." at bounding box center [450, 272] width 172 height 13
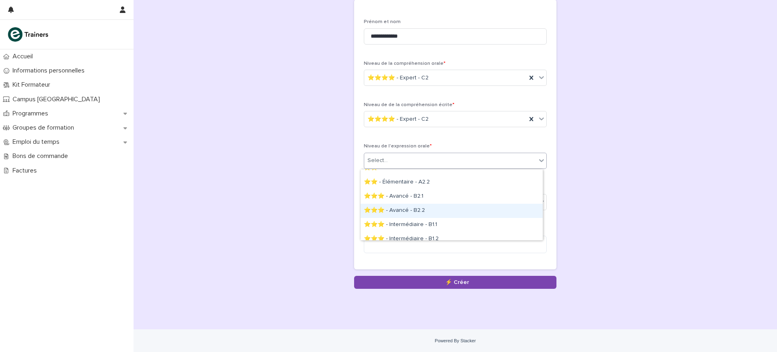
scroll to position [99, 0]
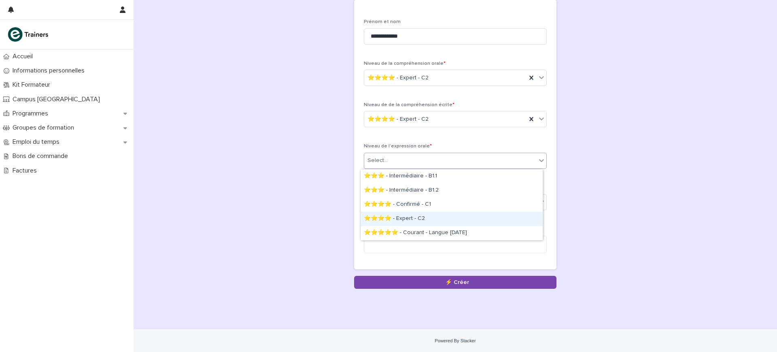
click at [452, 214] on div "⭐⭐⭐⭐ - Expert - C2" at bounding box center [452, 219] width 182 height 14
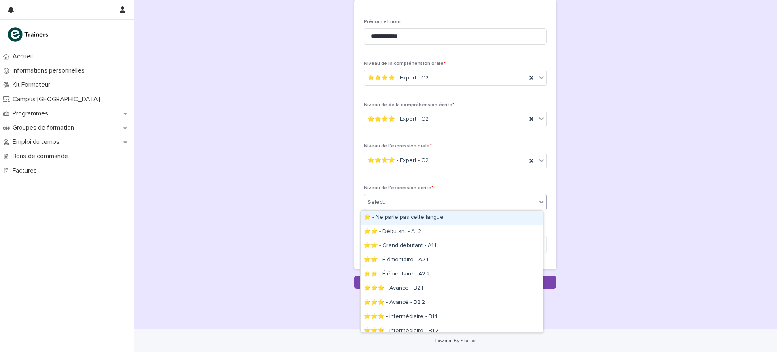
click at [454, 201] on div "Select..." at bounding box center [450, 201] width 172 height 13
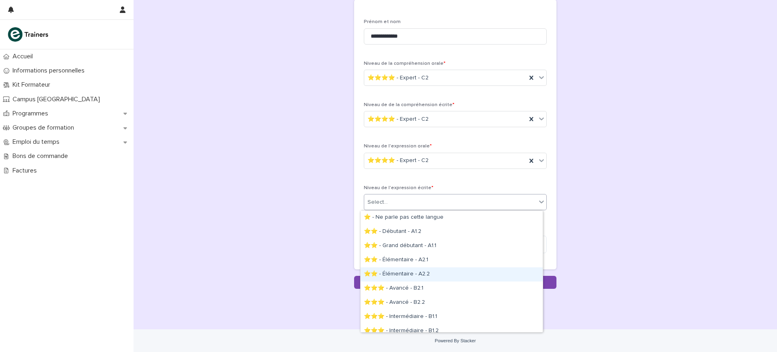
scroll to position [49, 0]
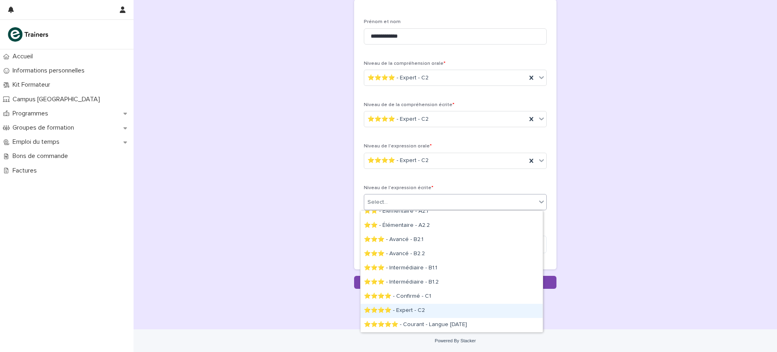
click at [444, 314] on div "⭐⭐⭐⭐ - Expert - C2" at bounding box center [452, 311] width 182 height 14
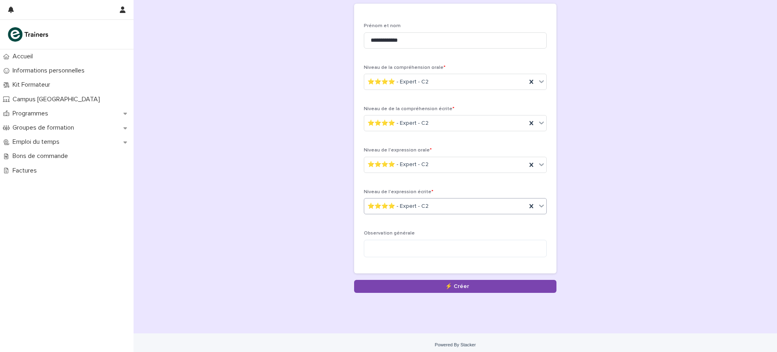
scroll to position [163, 0]
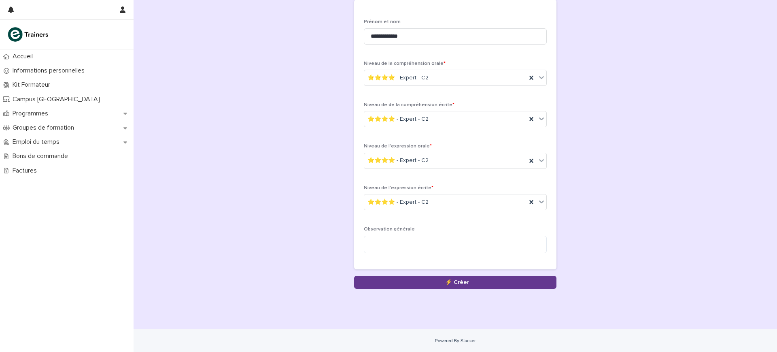
click at [461, 281] on button "Save" at bounding box center [455, 282] width 202 height 13
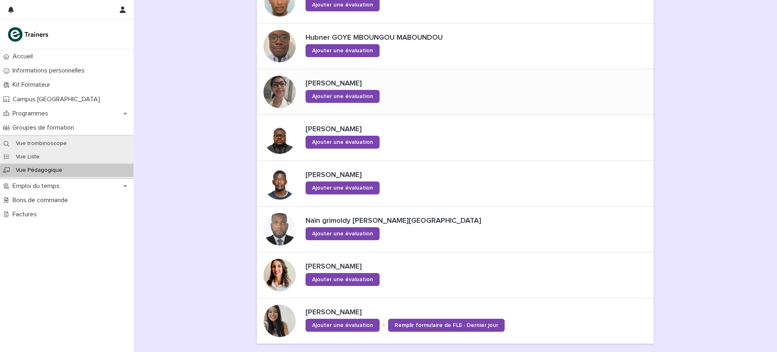
scroll to position [335, 0]
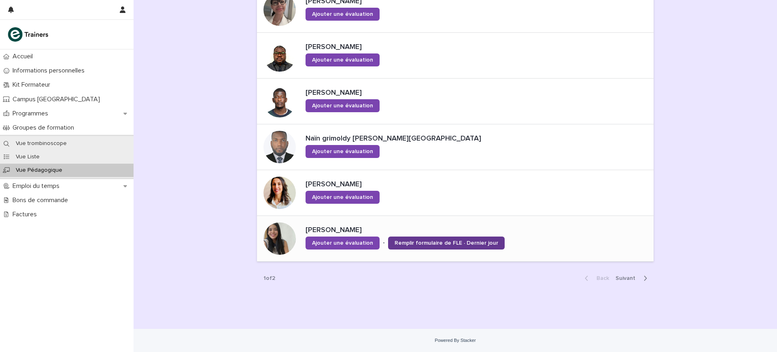
drag, startPoint x: 435, startPoint y: 249, endPoint x: 438, endPoint y: 244, distance: 6.3
click at [438, 244] on span "Remplir formulaire de FLE · Dernier jour" at bounding box center [447, 243] width 104 height 6
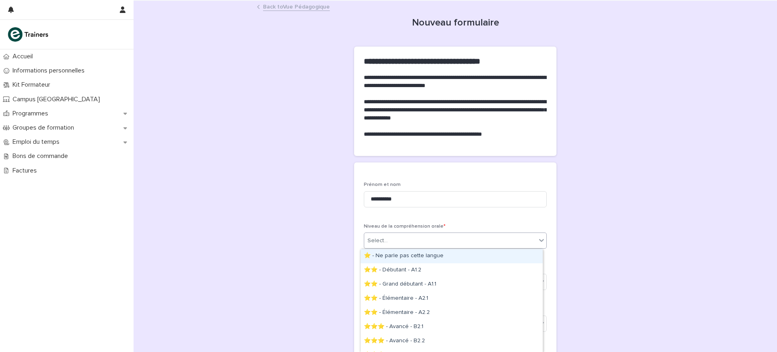
click at [440, 240] on div "Select..." at bounding box center [450, 240] width 172 height 13
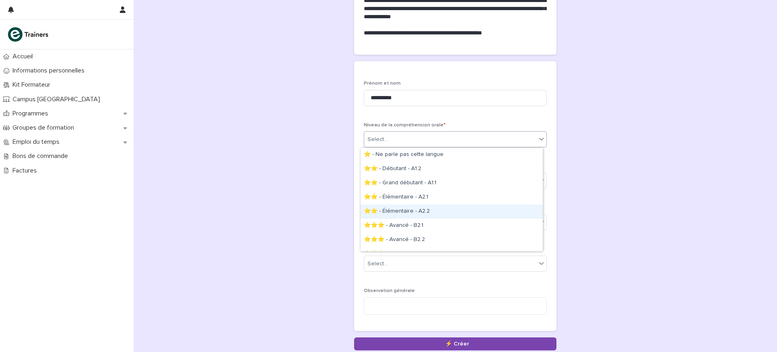
scroll to position [67, 0]
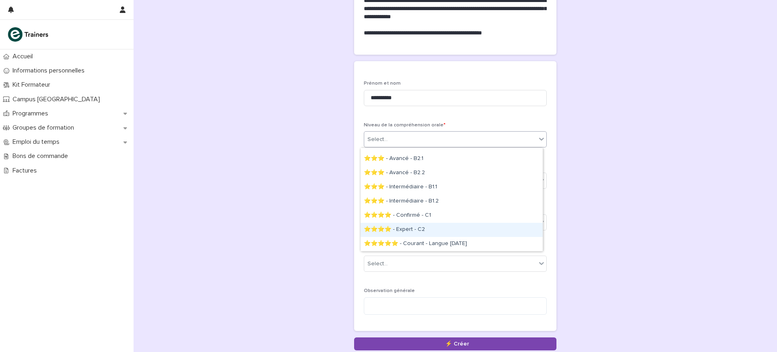
drag, startPoint x: 442, startPoint y: 221, endPoint x: 435, endPoint y: 230, distance: 11.7
click at [435, 230] on div "⭐⭐⭐⭐ - Expert - C2" at bounding box center [452, 230] width 182 height 14
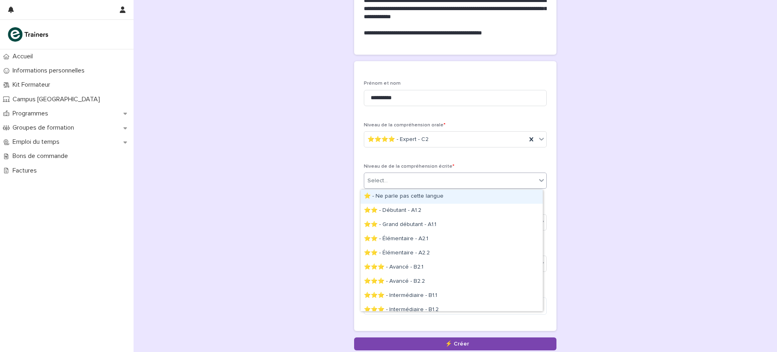
click at [447, 176] on div "Select..." at bounding box center [450, 180] width 172 height 13
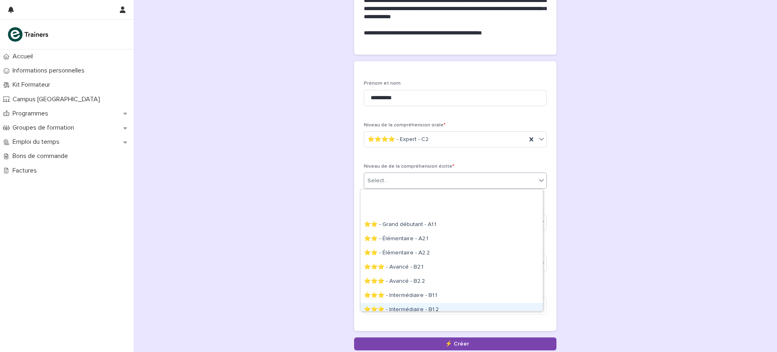
scroll to position [49, 0]
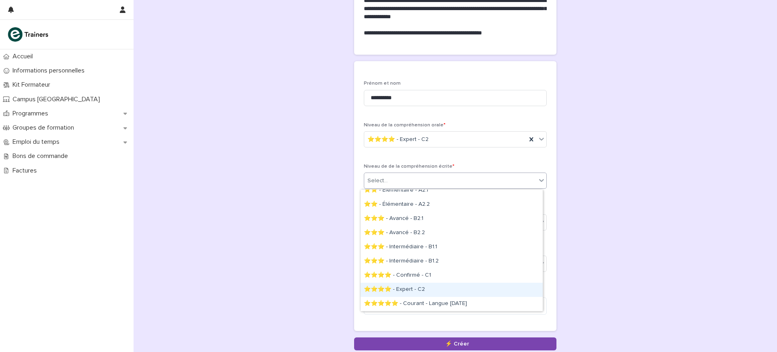
click at [435, 286] on div "⭐⭐⭐⭐ - Expert - C2" at bounding box center [452, 289] width 182 height 14
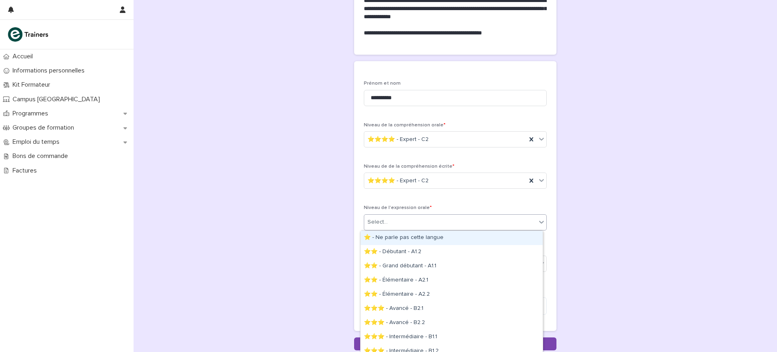
click at [444, 222] on div "Select..." at bounding box center [450, 221] width 172 height 13
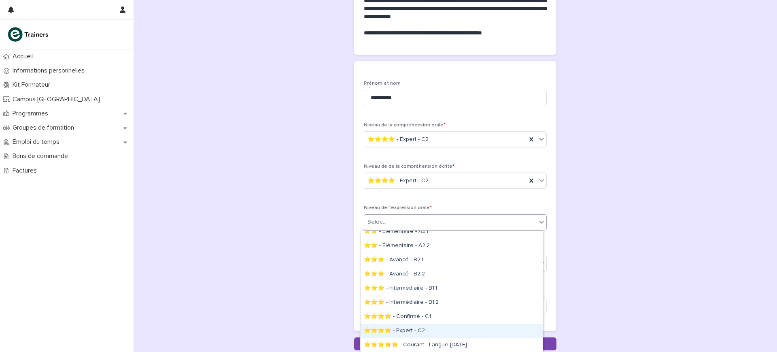
click at [435, 326] on div "⭐⭐⭐⭐ - Expert - C2" at bounding box center [452, 331] width 182 height 14
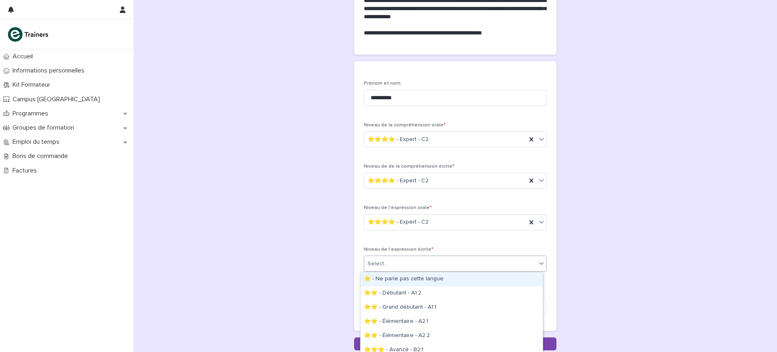
click at [448, 259] on div "Select..." at bounding box center [450, 263] width 172 height 13
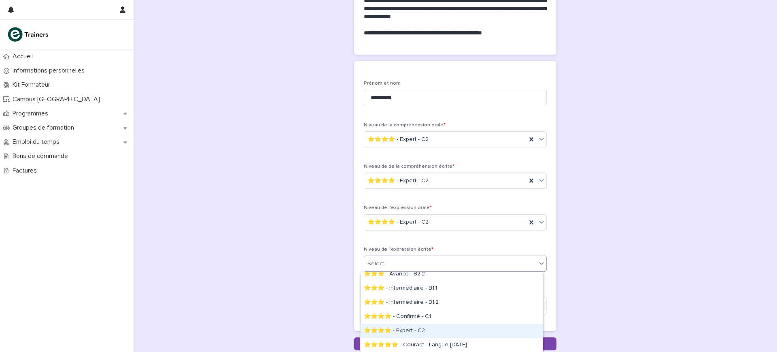
click at [433, 332] on div "⭐⭐⭐⭐ - Expert - C2" at bounding box center [452, 331] width 182 height 14
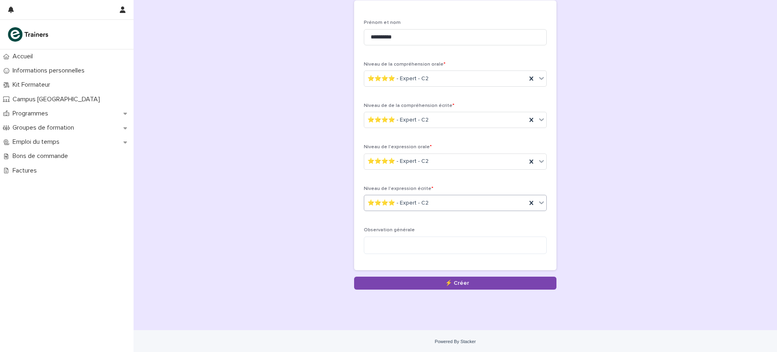
scroll to position [163, 0]
click at [483, 286] on button "Save" at bounding box center [455, 282] width 202 height 13
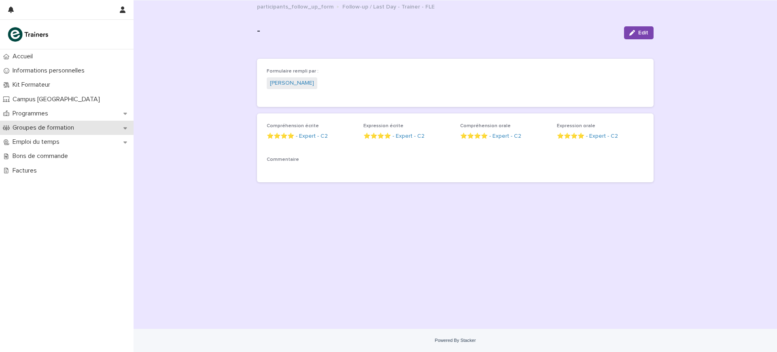
click at [59, 129] on p "Groupes de formation" at bounding box center [44, 128] width 71 height 8
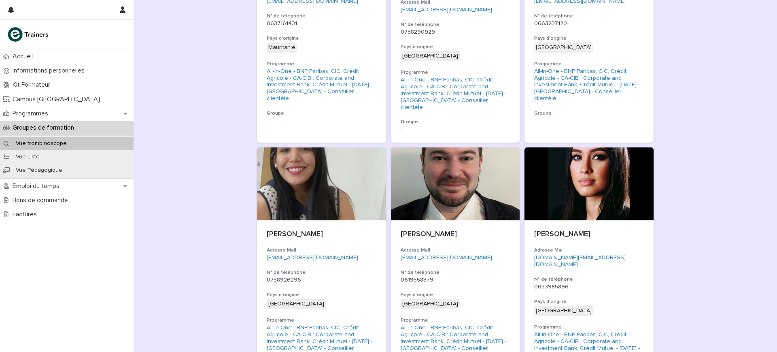
scroll to position [838, 0]
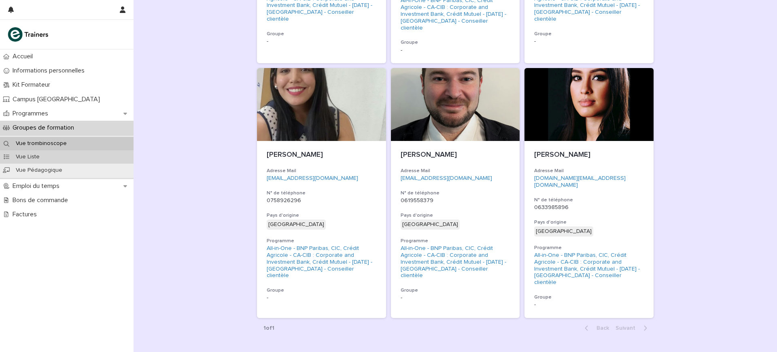
click at [49, 155] on div "Vue Liste" at bounding box center [67, 156] width 134 height 13
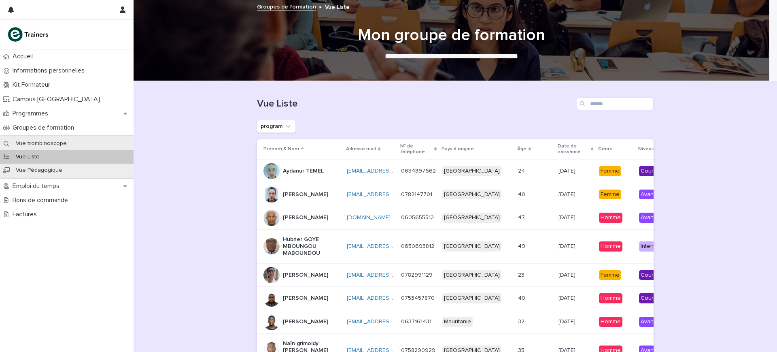
click at [639, 223] on div "Avancé (C1 - C2)" at bounding box center [662, 217] width 46 height 10
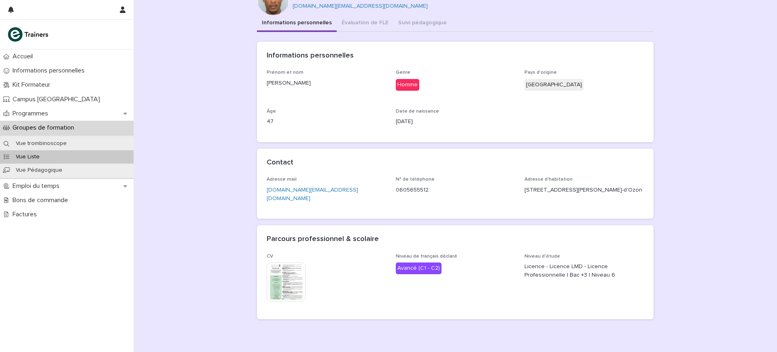
scroll to position [72, 0]
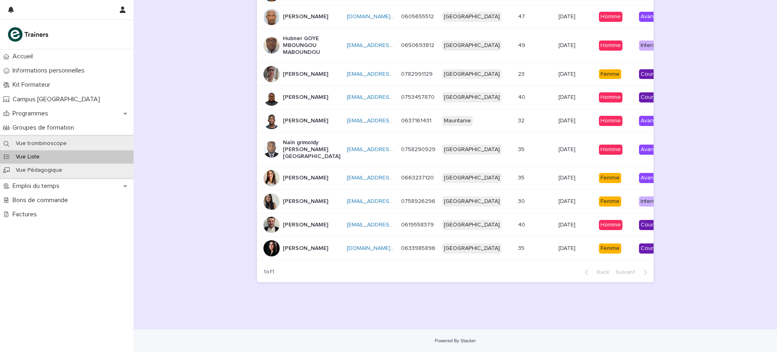
scroll to position [0, 91]
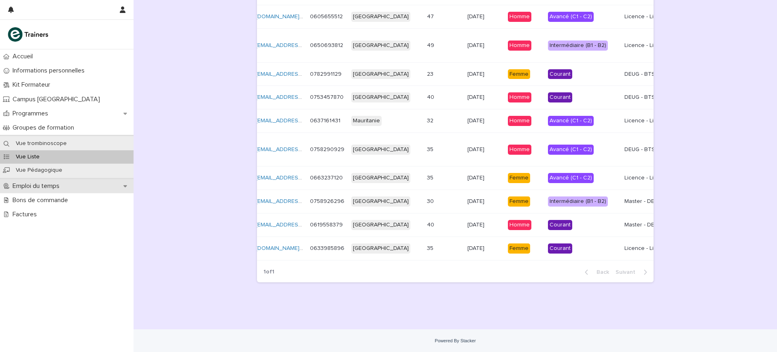
click at [61, 182] on p "Emploi du temps" at bounding box center [37, 186] width 57 height 8
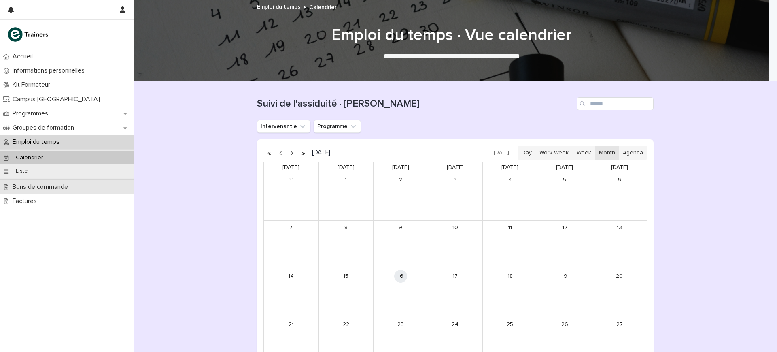
click at [62, 191] on div "Bons de commande" at bounding box center [67, 187] width 134 height 14
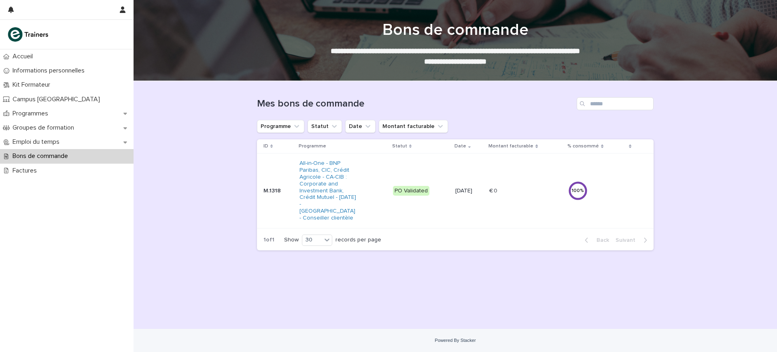
click at [588, 189] on div "100 %" at bounding box center [577, 191] width 19 height 6
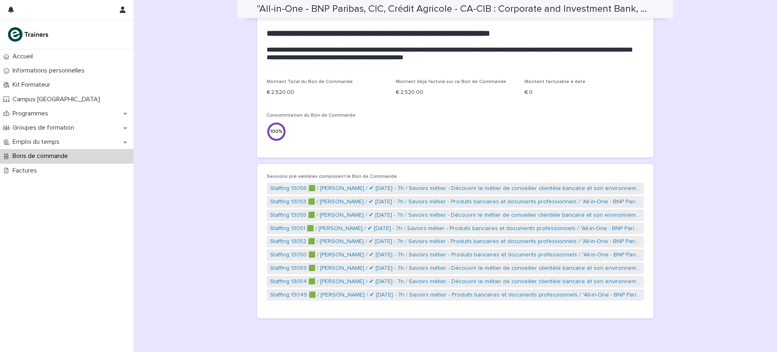
scroll to position [253, 0]
